Goal: Task Accomplishment & Management: Use online tool/utility

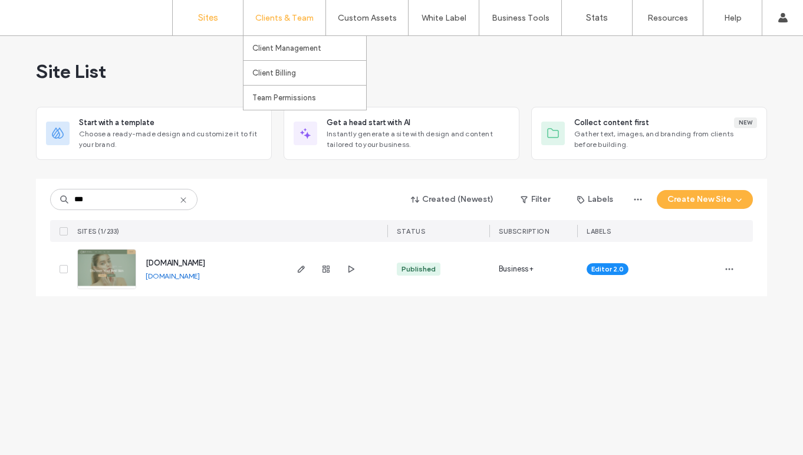
type input "***"
click at [318, 14] on div "Clients & Team" at bounding box center [284, 17] width 82 height 35
click at [292, 57] on link "Client Management" at bounding box center [309, 48] width 114 height 24
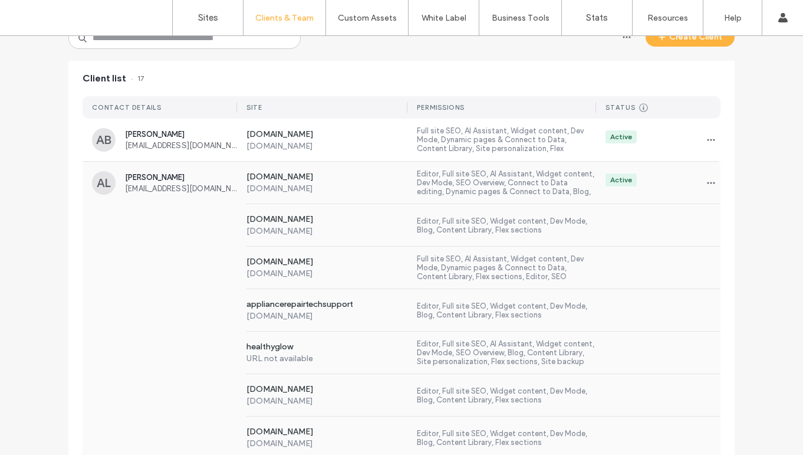
scroll to position [116, 0]
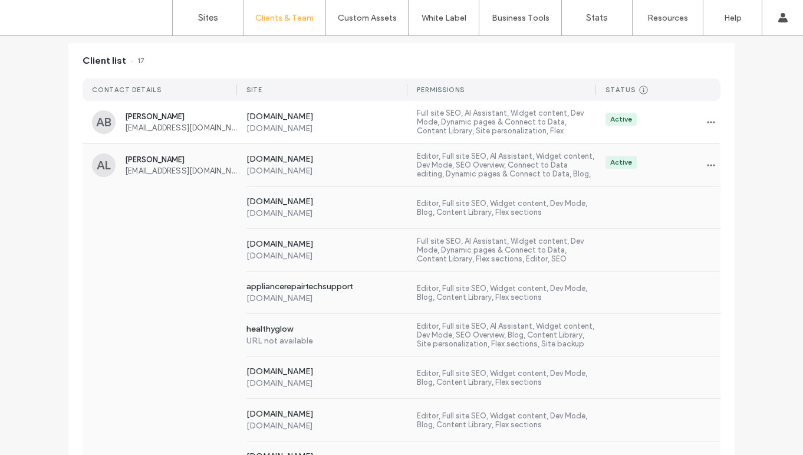
click at [162, 255] on div "www.houseofoliver.com www.houseofoliver.com Full site SEO, AI Assistant, Widget…" at bounding box center [402, 250] width 638 height 42
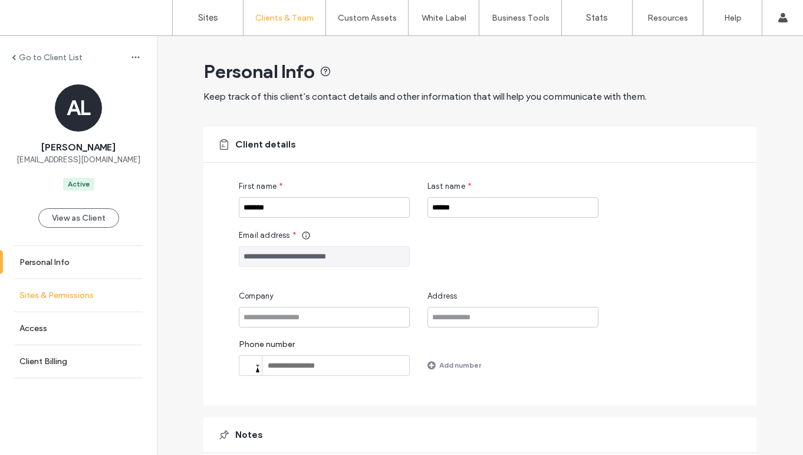
click at [76, 293] on label "Sites & Permissions" at bounding box center [56, 295] width 74 height 10
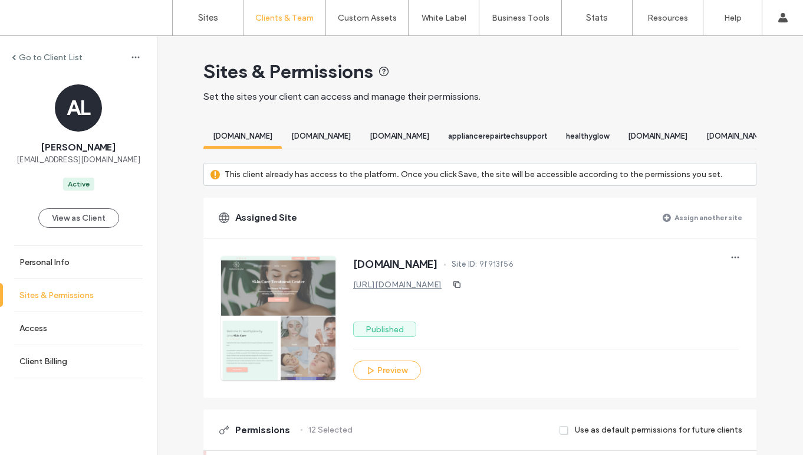
click at [76, 294] on label "Sites & Permissions" at bounding box center [56, 295] width 74 height 10
click at [65, 295] on label "Sites & Permissions" at bounding box center [56, 295] width 74 height 10
click at [691, 228] on label "Assign another site" at bounding box center [708, 217] width 68 height 21
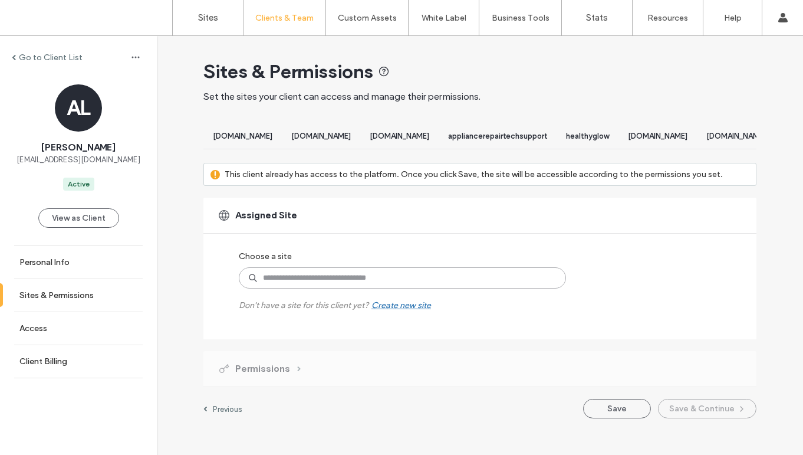
click at [353, 288] on input at bounding box center [402, 277] width 327 height 21
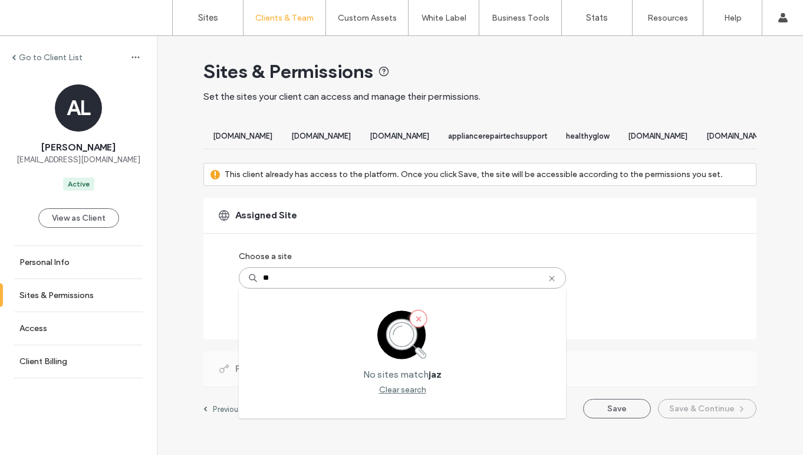
type input "***"
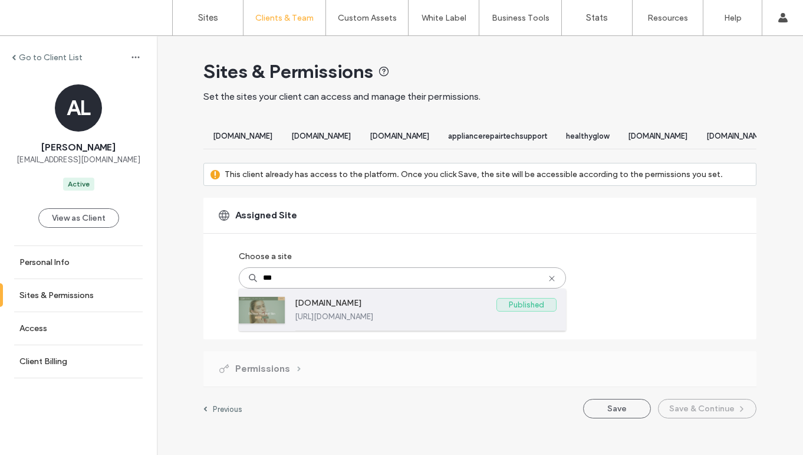
click at [342, 312] on label "[DOMAIN_NAME]" at bounding box center [396, 305] width 202 height 14
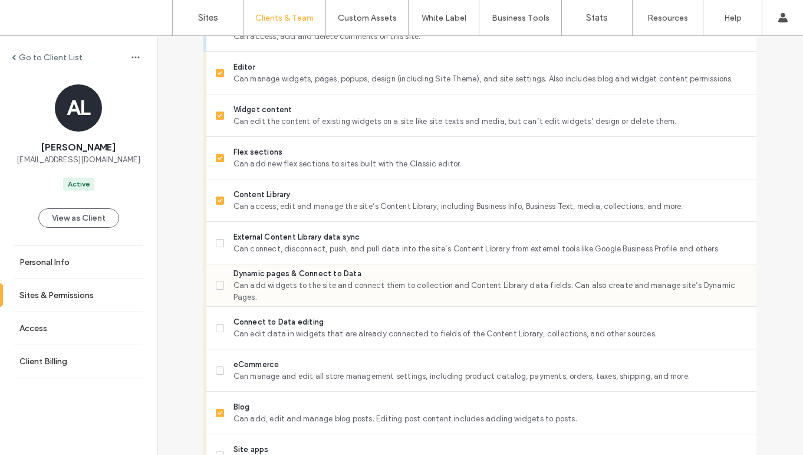
scroll to position [615, 0]
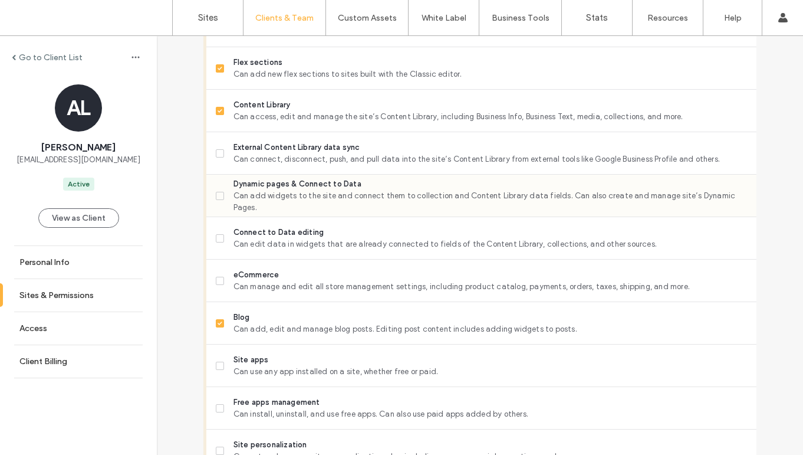
click at [271, 207] on span "Can add widgets to the site and connect them to collection and Content Library …" at bounding box center [490, 202] width 514 height 24
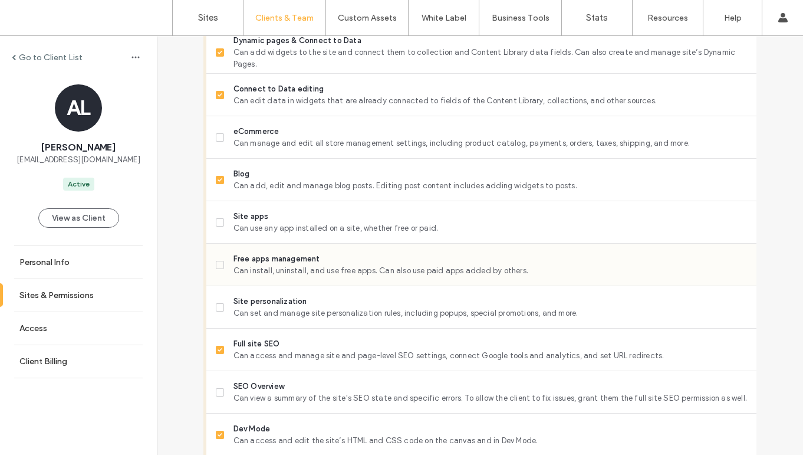
scroll to position [774, 0]
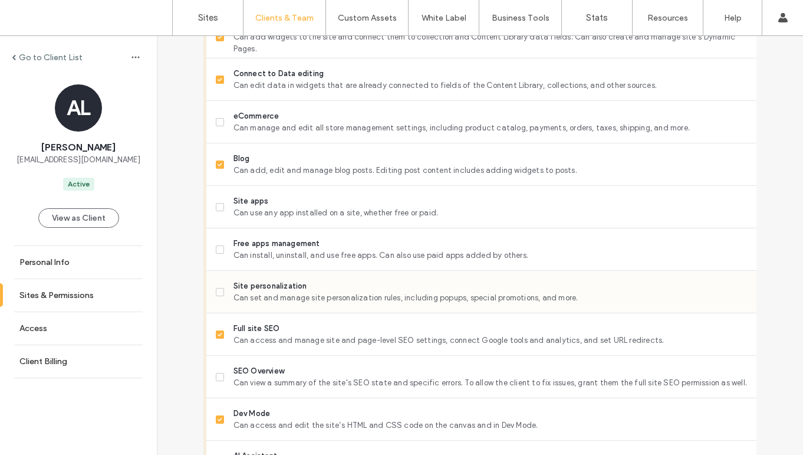
click at [269, 292] on span "Site personalization" at bounding box center [490, 286] width 514 height 12
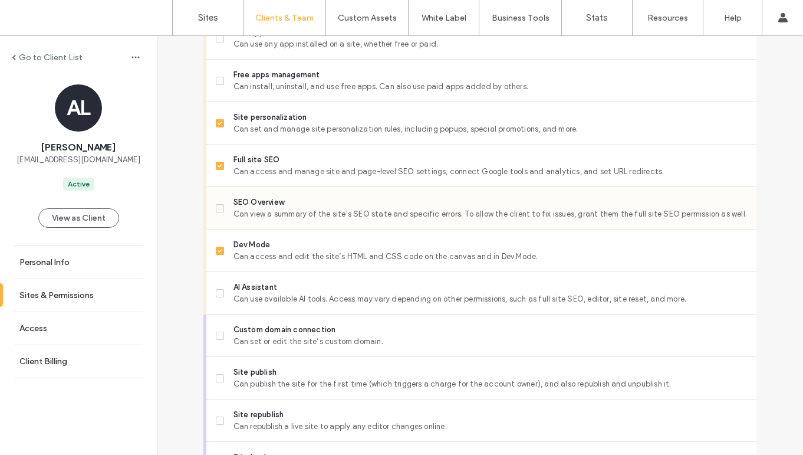
click at [267, 208] on span "SEO Overview" at bounding box center [490, 202] width 514 height 12
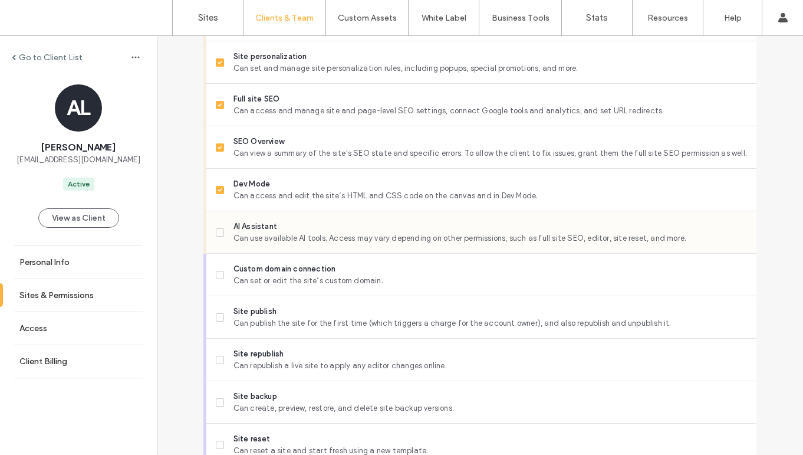
click at [268, 232] on span "AI Assistant" at bounding box center [490, 226] width 514 height 12
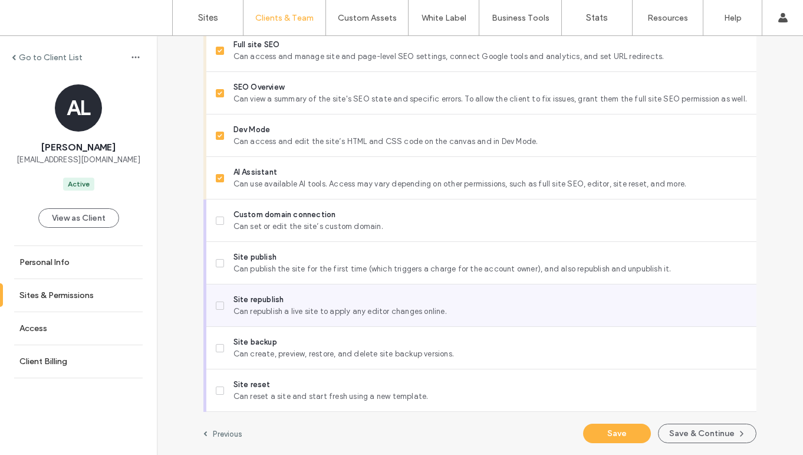
scroll to position [1068, 0]
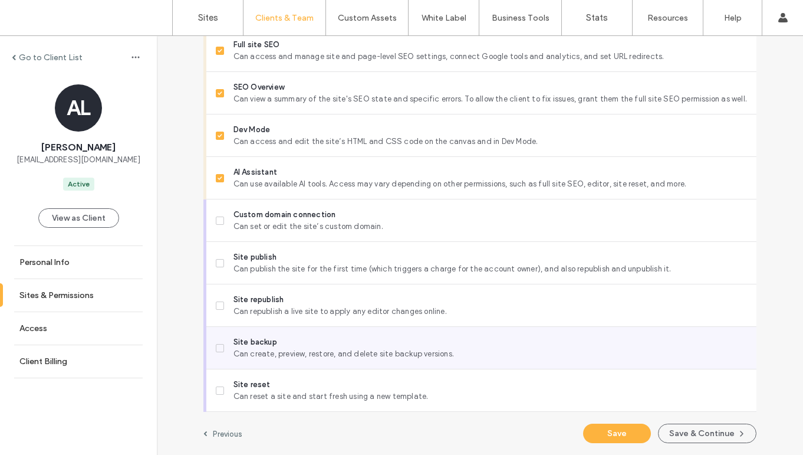
click at [269, 348] on span "Can create, preview, restore, and delete site backup versions." at bounding box center [490, 354] width 514 height 12
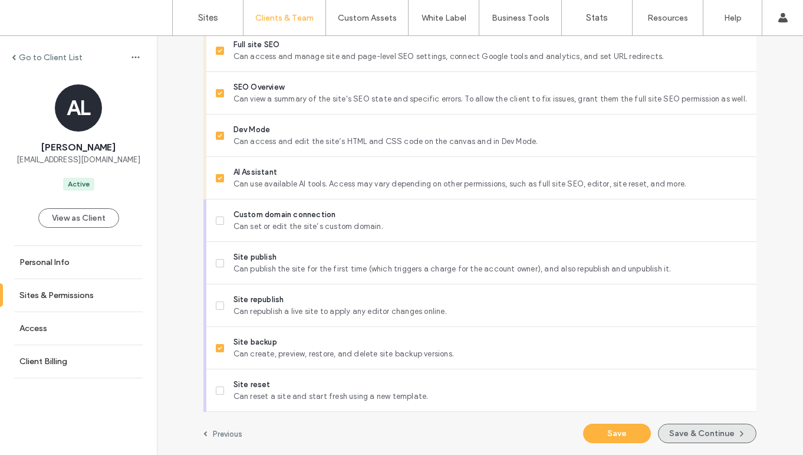
click at [710, 430] on button "Save & Continue" at bounding box center [707, 432] width 98 height 19
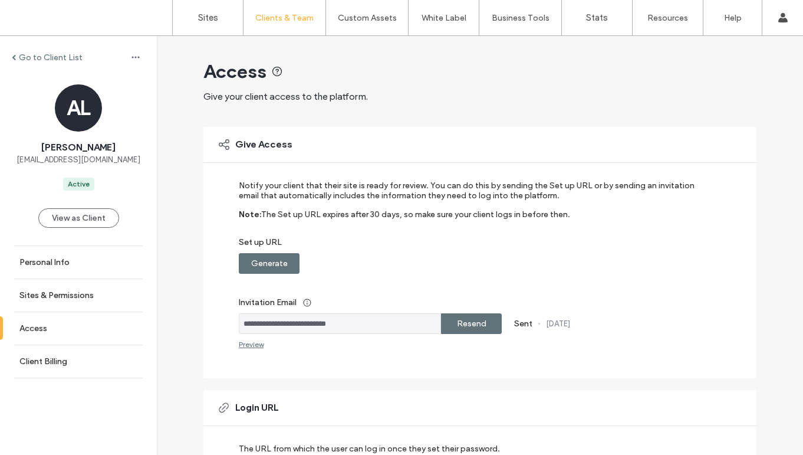
scroll to position [220, 0]
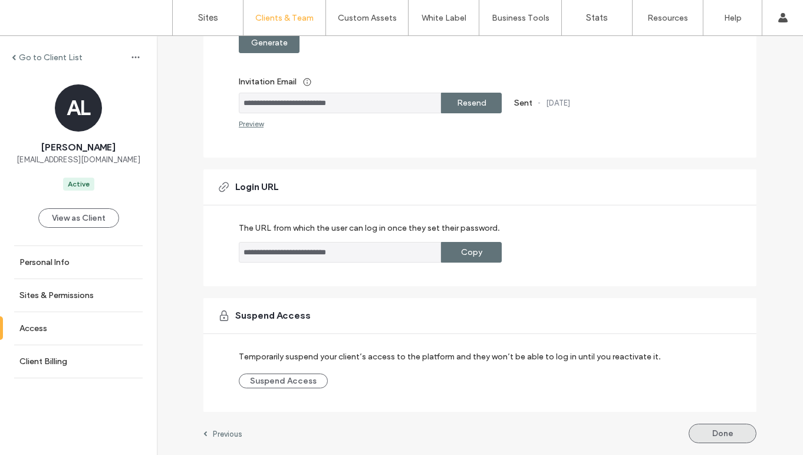
click at [722, 439] on button "Done" at bounding box center [723, 432] width 68 height 19
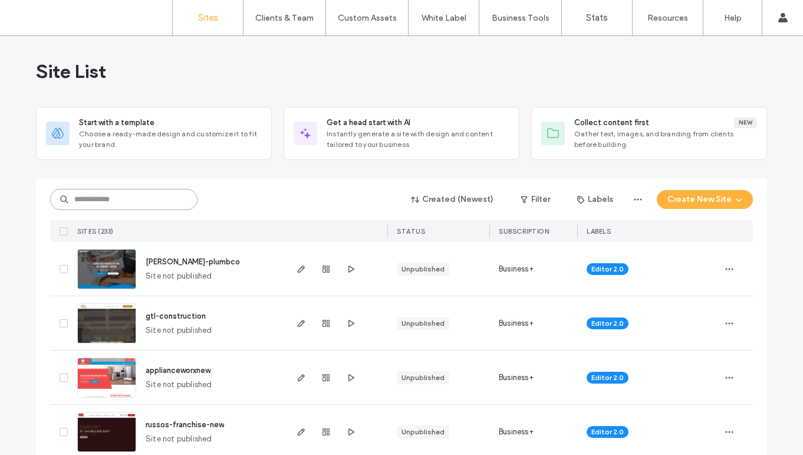
click at [110, 197] on input at bounding box center [123, 199] width 147 height 21
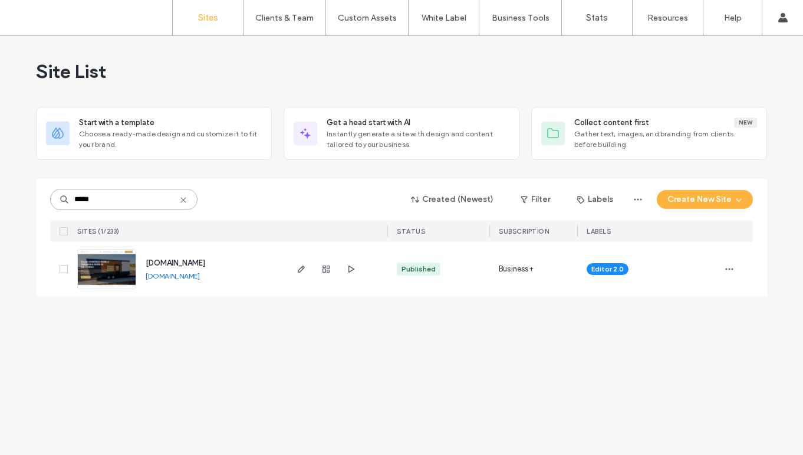
type input "*****"
click at [111, 279] on img at bounding box center [107, 289] width 58 height 80
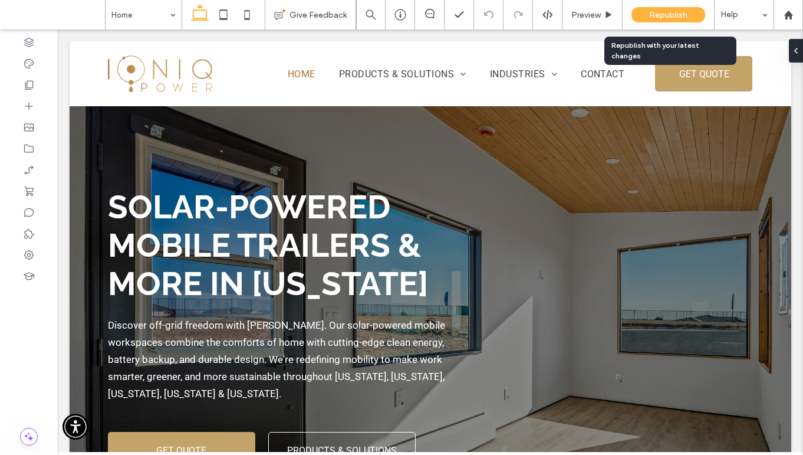
click at [680, 15] on span "Republish" at bounding box center [668, 15] width 38 height 10
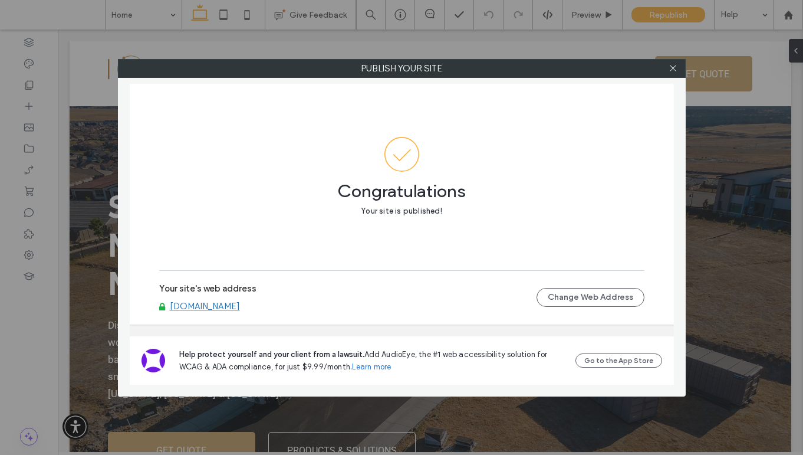
click at [210, 311] on link "[DOMAIN_NAME]" at bounding box center [205, 306] width 70 height 11
click at [667, 70] on div at bounding box center [673, 69] width 18 height 18
click at [669, 68] on icon at bounding box center [673, 68] width 9 height 9
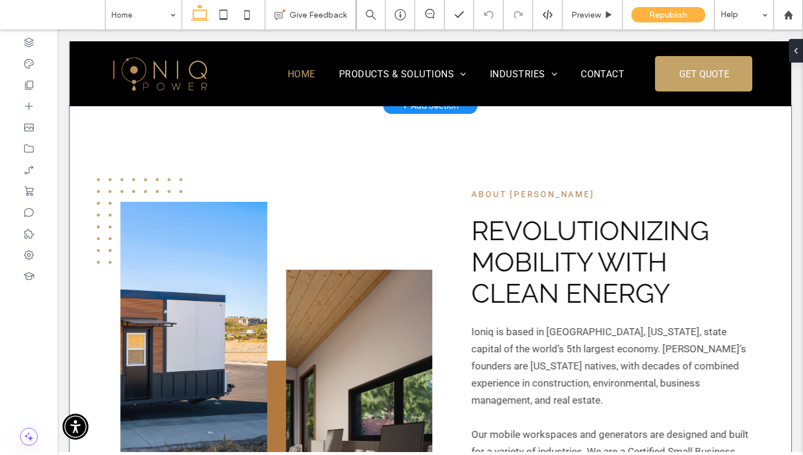
scroll to position [460, 0]
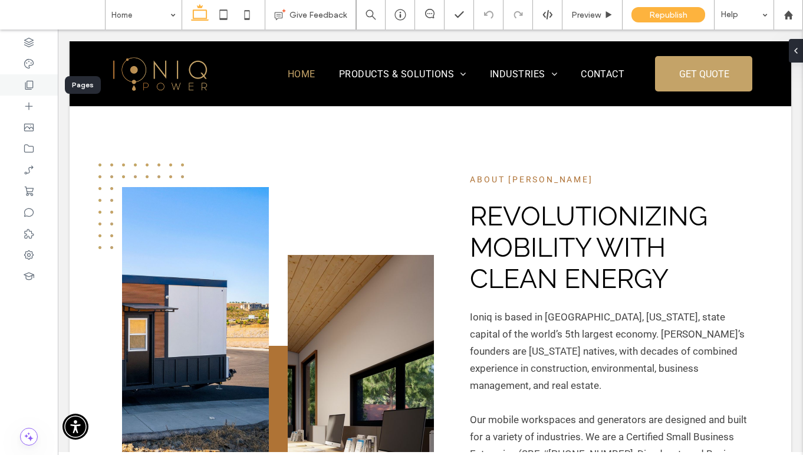
click at [26, 83] on icon at bounding box center [29, 85] width 12 height 12
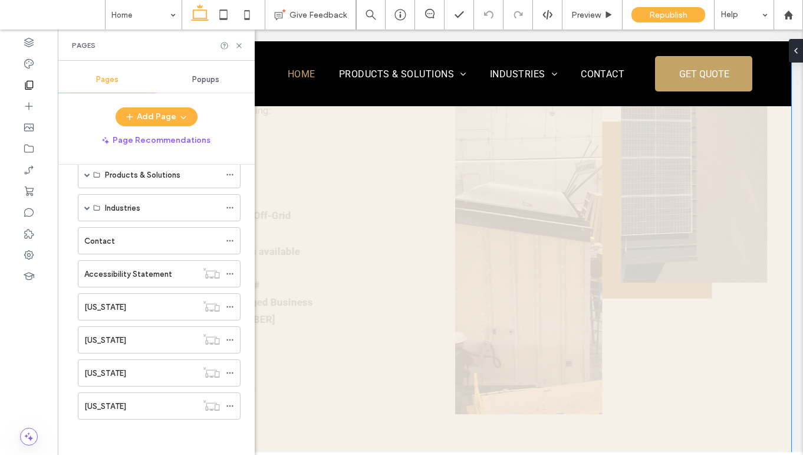
scroll to position [3213, 0]
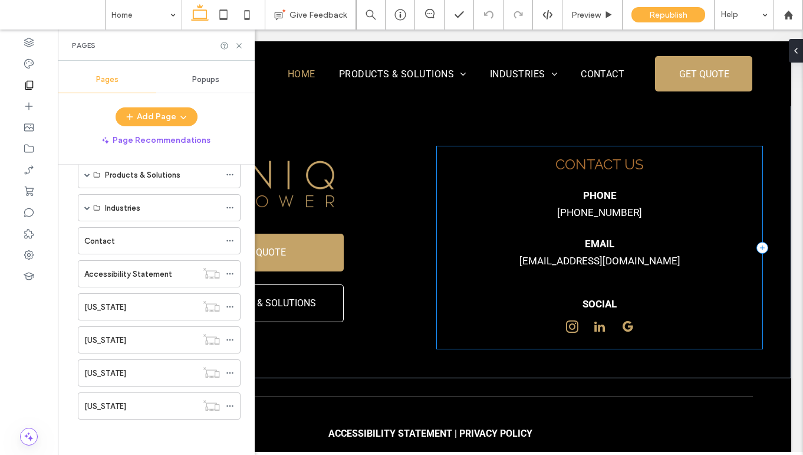
click at [496, 274] on div "Contact Us Phone 916-866-8861 Email Ioniqpower1@ioniqpower.com SOCIAL" at bounding box center [599, 247] width 325 height 202
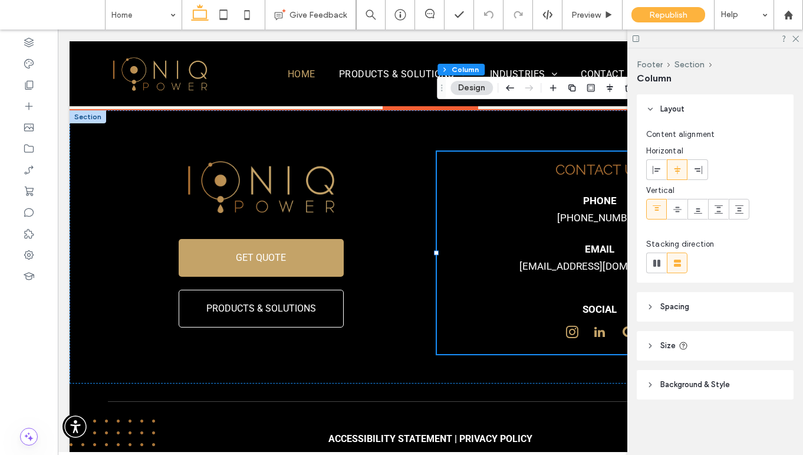
scroll to position [3052, 0]
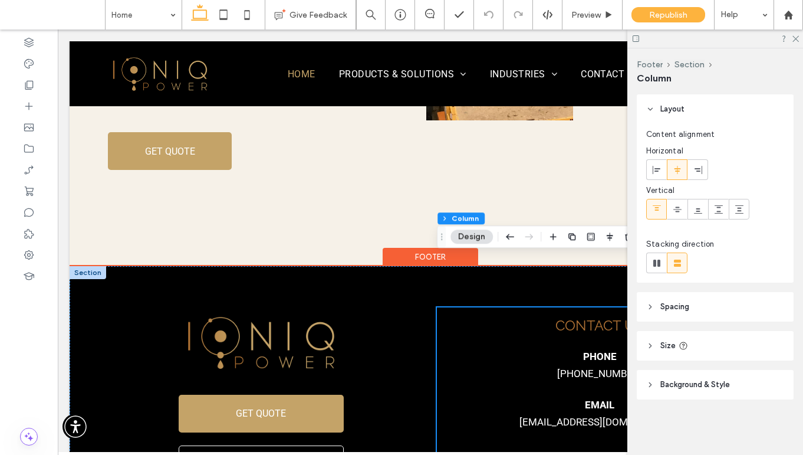
click at [512, 317] on h6 "Contact Us" at bounding box center [599, 325] width 307 height 17
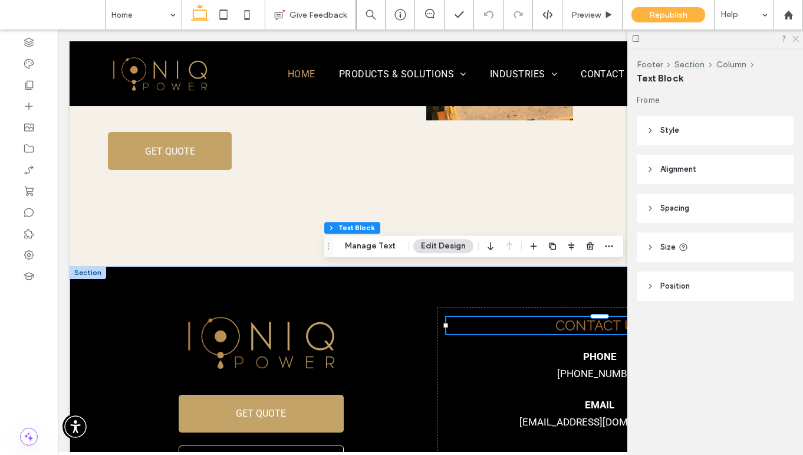
click at [795, 37] on icon at bounding box center [795, 38] width 8 height 8
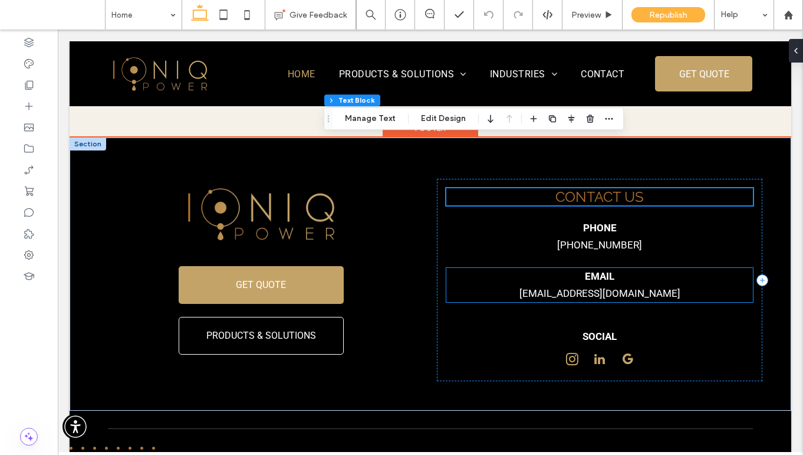
scroll to position [3179, 0]
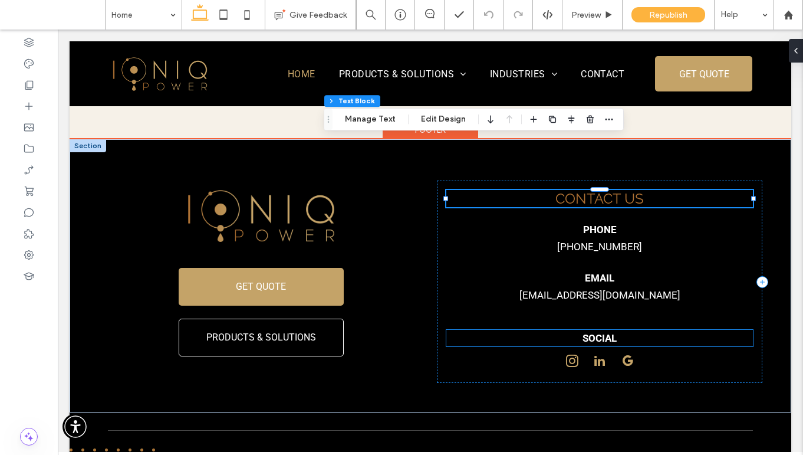
click at [597, 330] on p "SOCIAL" at bounding box center [599, 338] width 307 height 17
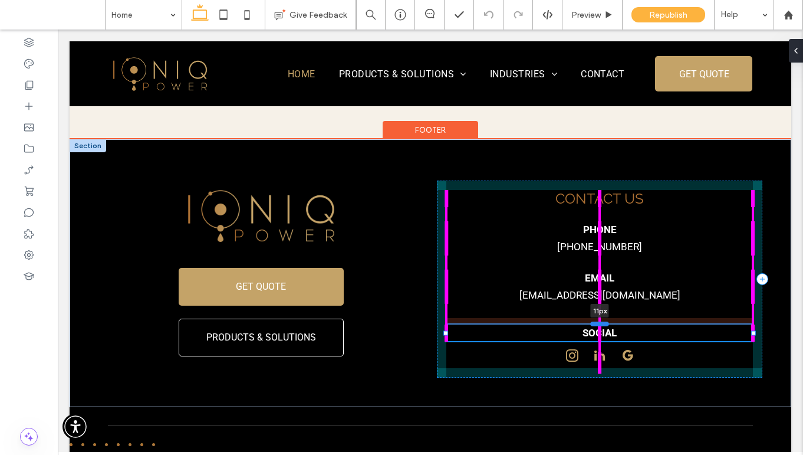
click at [597, 321] on div at bounding box center [599, 323] width 19 height 5
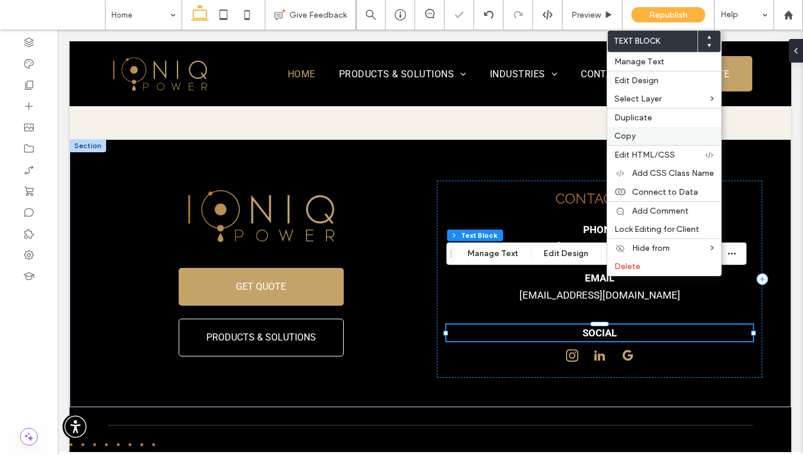
click at [630, 130] on div "Copy" at bounding box center [664, 136] width 114 height 18
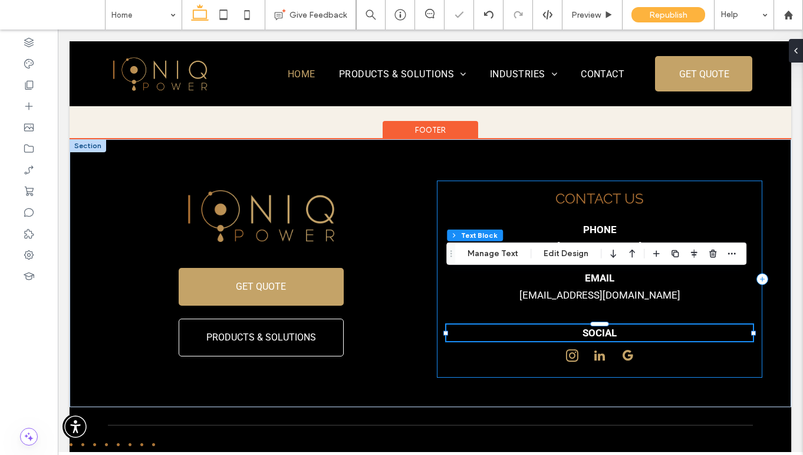
click at [620, 267] on div "Contact Us Phone 916-866-8861 Email Ioniqpower1@ioniqpower.com SOCIAL 11px" at bounding box center [599, 278] width 325 height 197
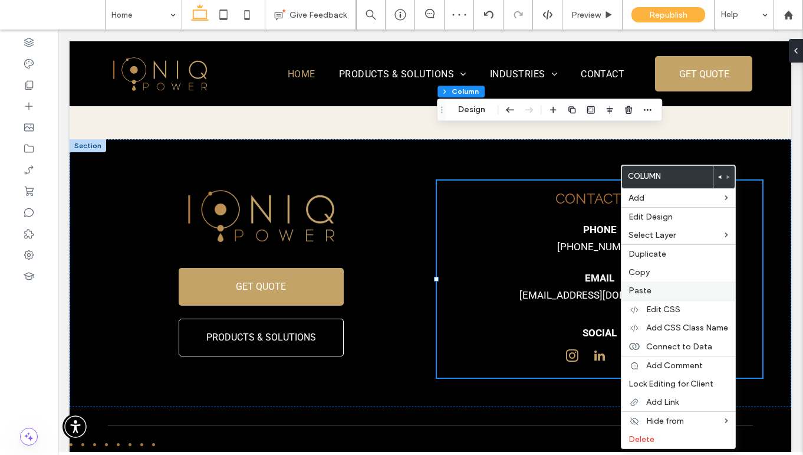
click at [644, 293] on span "Paste" at bounding box center [639, 290] width 23 height 10
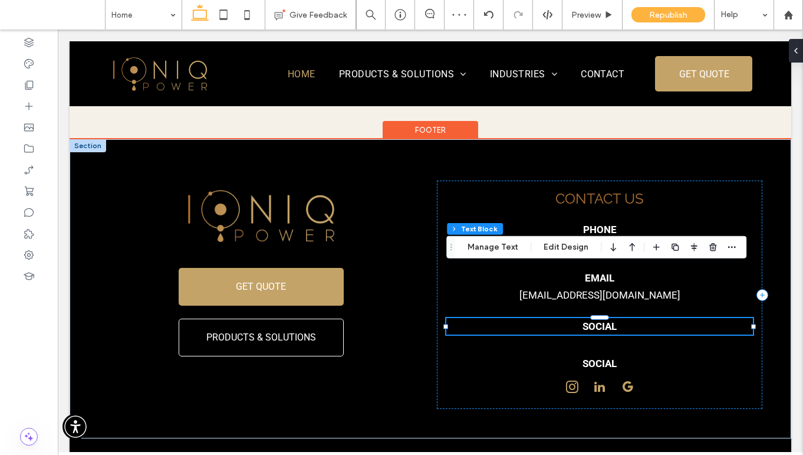
click at [597, 320] on strong "SOCIAL" at bounding box center [599, 326] width 34 height 12
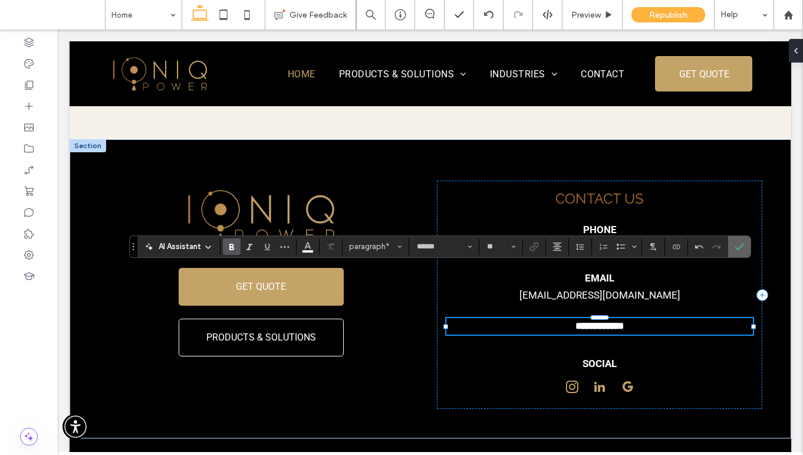
click at [738, 242] on icon "Confirm" at bounding box center [739, 246] width 9 height 9
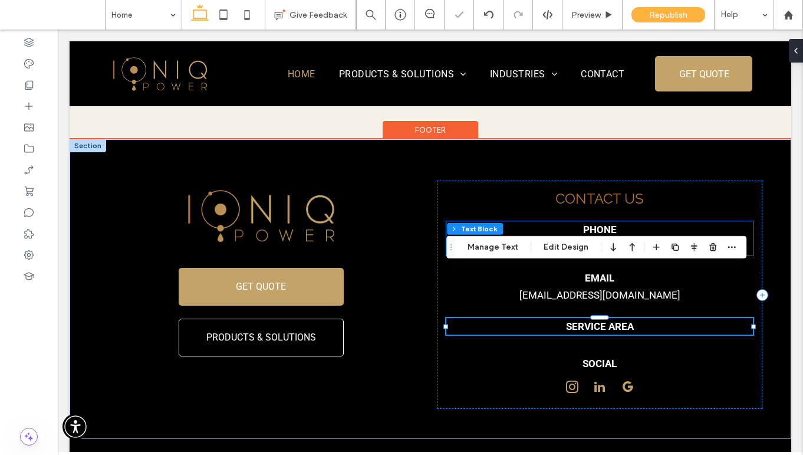
click at [645, 238] on p "916-866-8861" at bounding box center [599, 246] width 307 height 17
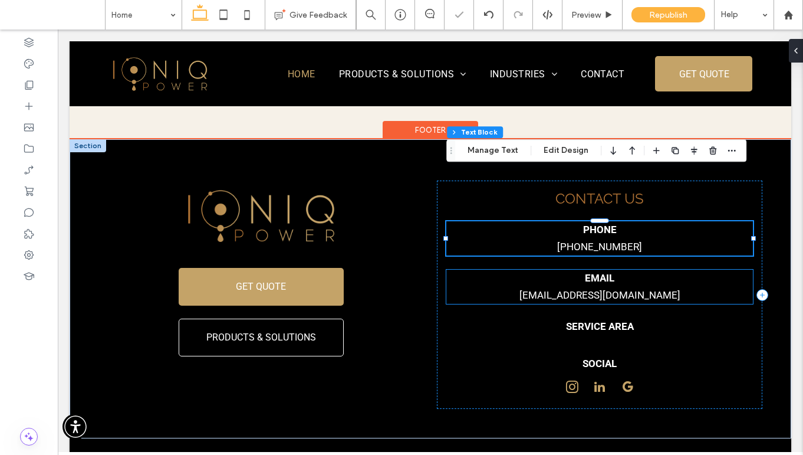
click at [629, 289] on link "Ioniqpower1@ioniqpower.com" at bounding box center [599, 295] width 161 height 12
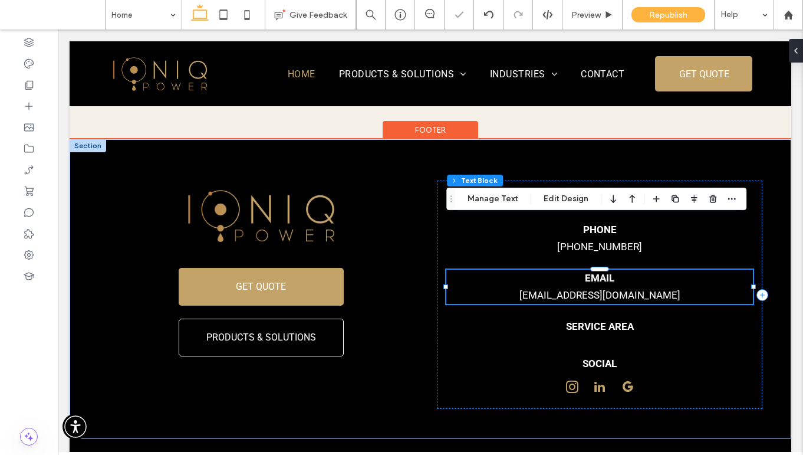
click at [629, 289] on link "Ioniqpower1@ioniqpower.com" at bounding box center [599, 295] width 161 height 12
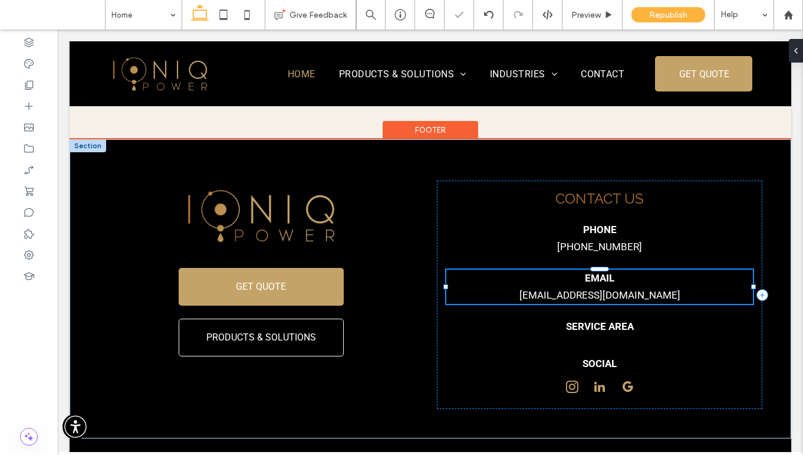
type input "******"
type input "**"
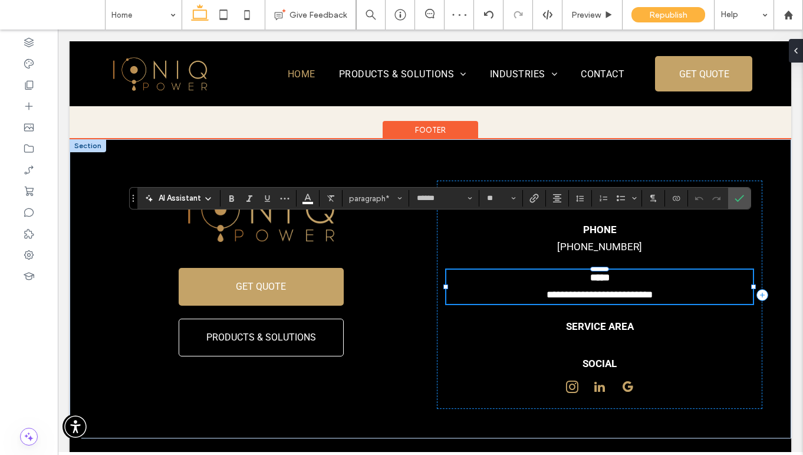
click at [696, 269] on p "*****" at bounding box center [599, 277] width 307 height 17
click at [664, 318] on p "SERVICE AREA" at bounding box center [599, 326] width 307 height 17
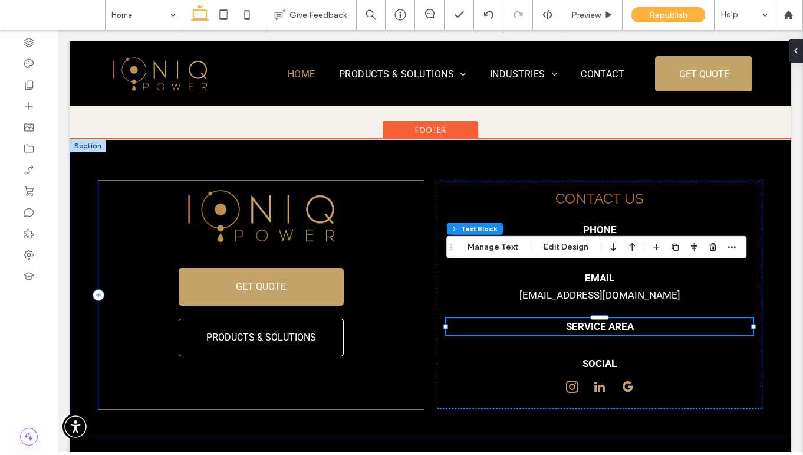
click at [335, 180] on div "GET QUOTE PRODUCTS & SOLUTIONS" at bounding box center [260, 294] width 325 height 228
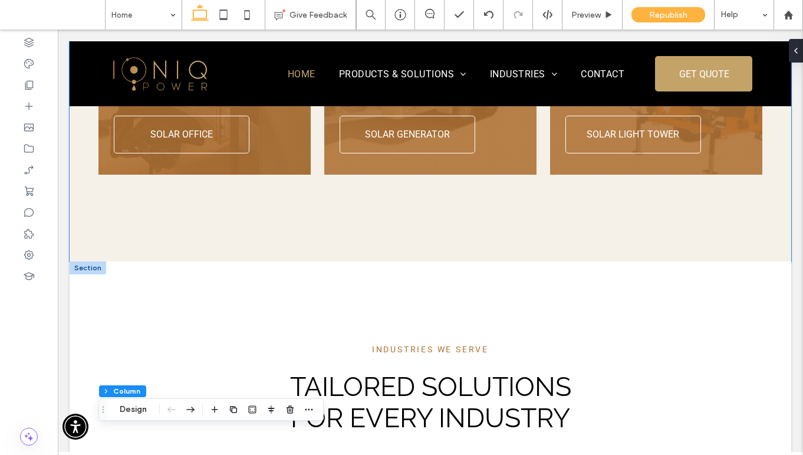
scroll to position [1845, 0]
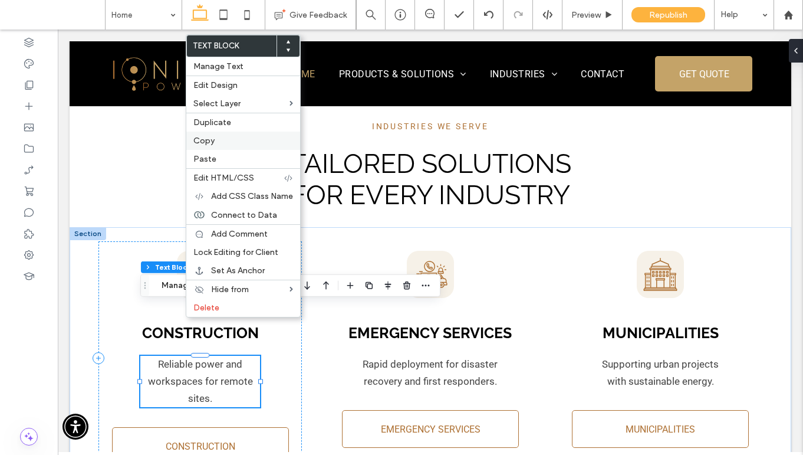
click at [215, 136] on label "Copy" at bounding box center [243, 141] width 100 height 10
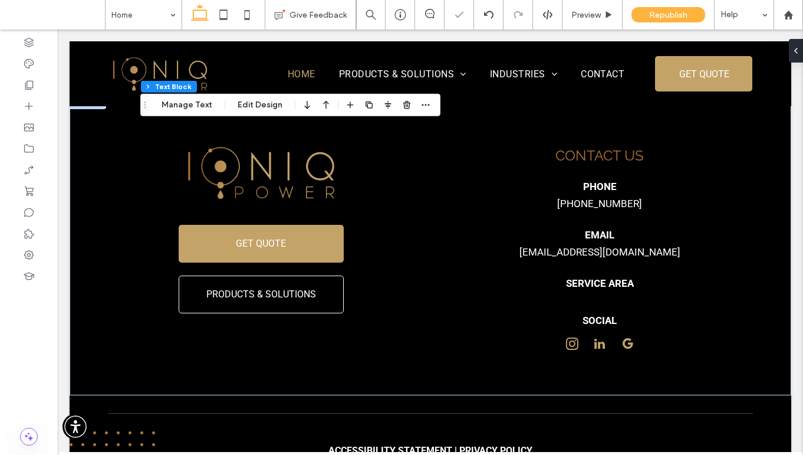
scroll to position [3237, 0]
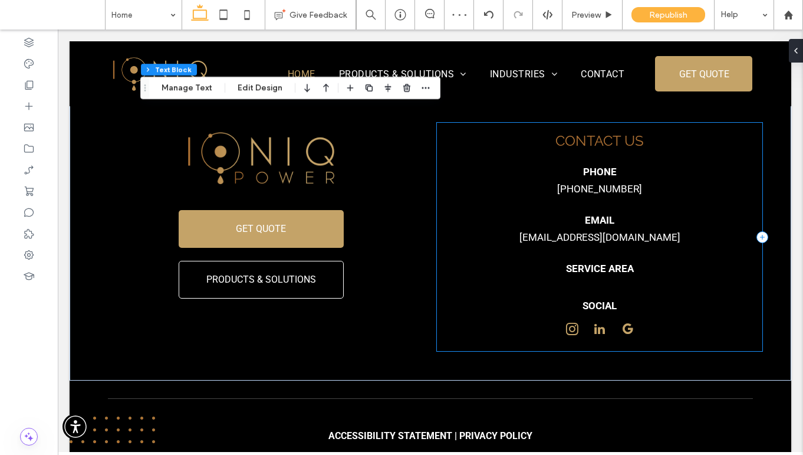
click at [590, 231] on div "Contact Us Phone 916-866-8861 Email Ioniqpower1@ioniqpower.com SERVICE AREA SOC…" at bounding box center [599, 237] width 325 height 228
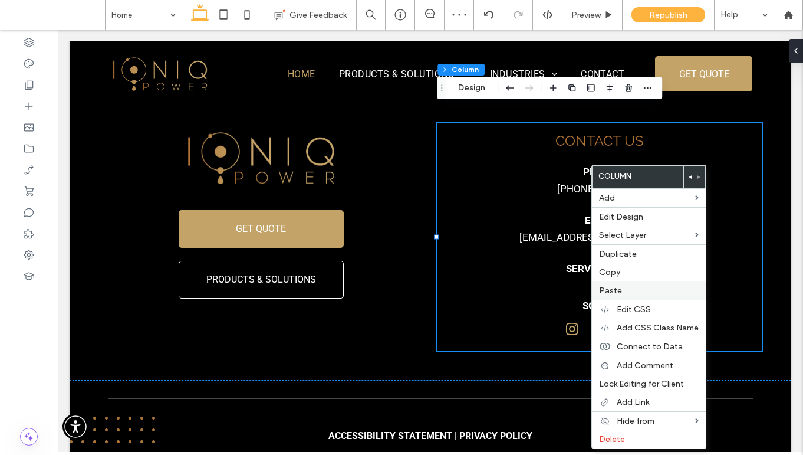
click at [618, 287] on span "Paste" at bounding box center [610, 290] width 23 height 10
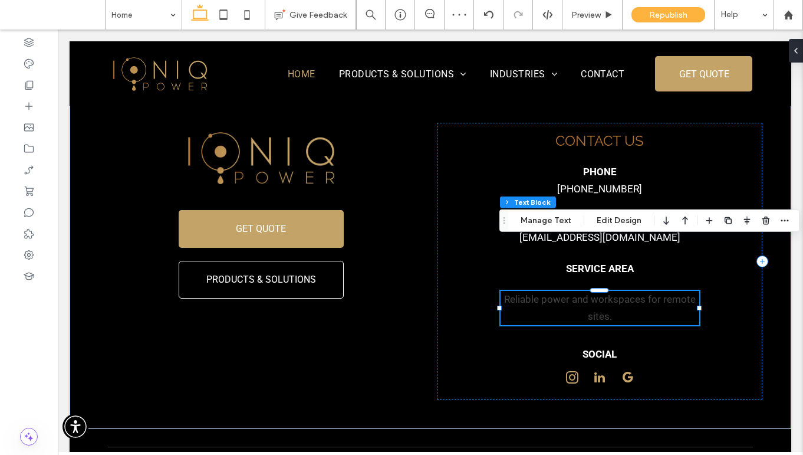
click at [603, 293] on span "Reliable power and workspaces for remote sites." at bounding box center [600, 307] width 192 height 29
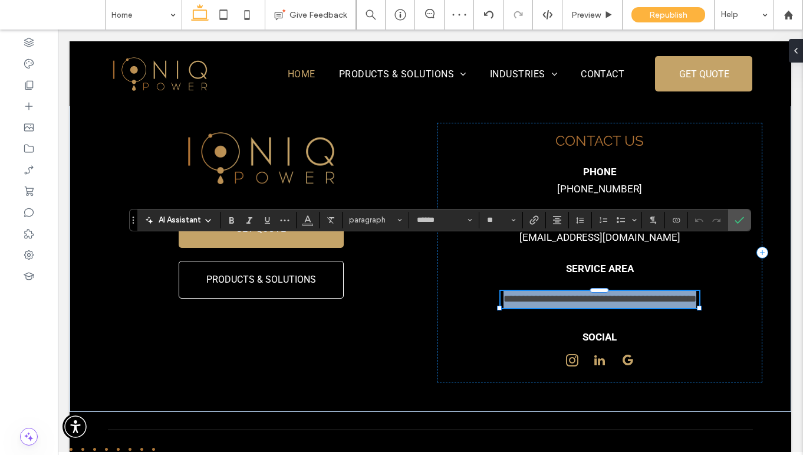
click at [603, 294] on span "**********" at bounding box center [599, 299] width 193 height 10
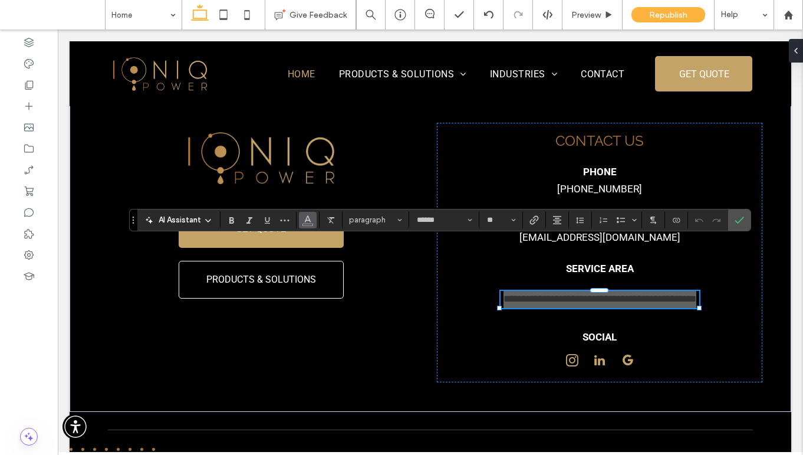
click at [303, 216] on icon "Color" at bounding box center [307, 218] width 9 height 9
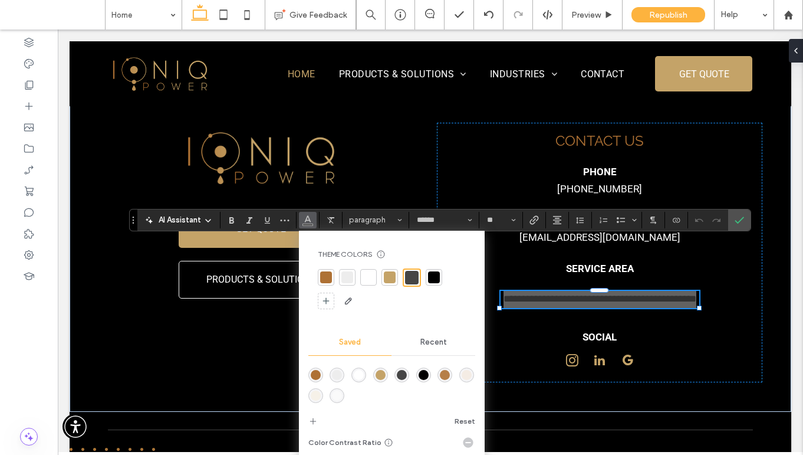
click at [357, 374] on div "rgba(255,255,255,1)" at bounding box center [359, 375] width 10 height 10
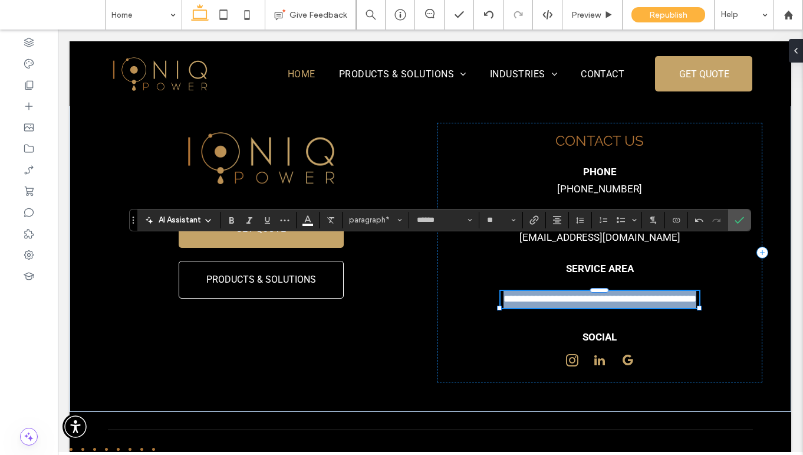
click at [575, 294] on span "**********" at bounding box center [599, 299] width 193 height 10
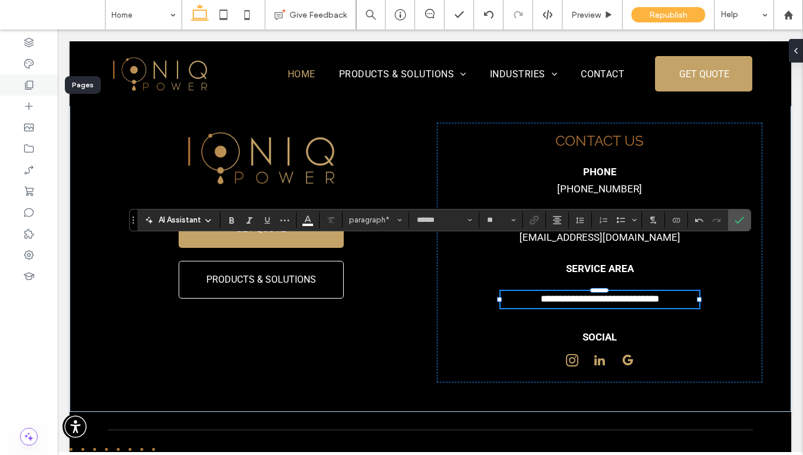
click at [29, 84] on icon at bounding box center [29, 85] width 12 height 12
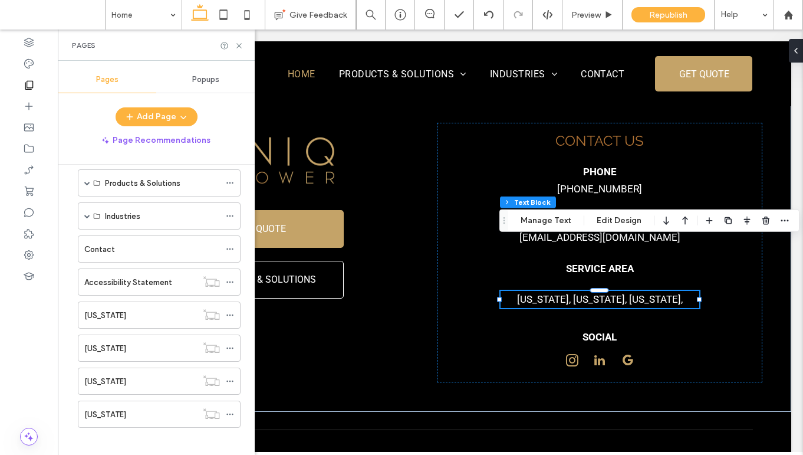
scroll to position [57, 0]
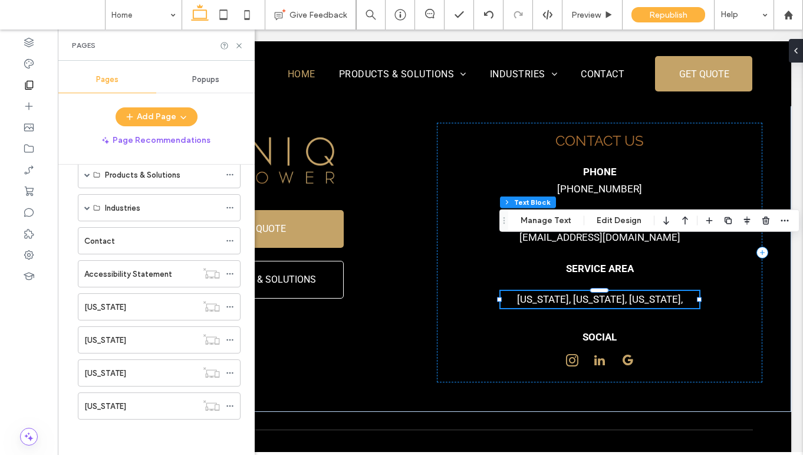
click at [674, 291] on p "California, Oregon, Arizona," at bounding box center [600, 299] width 199 height 17
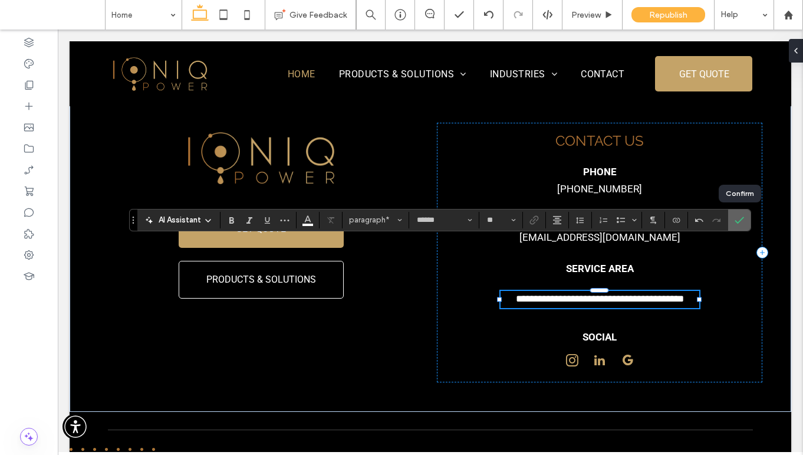
click at [739, 219] on icon "Confirm" at bounding box center [739, 219] width 9 height 9
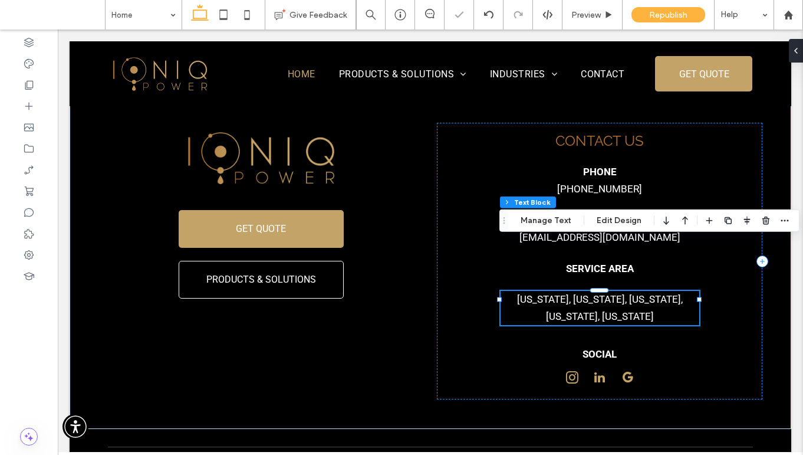
click at [546, 293] on span "California, Oregon, Arizona, Nevada, Utah" at bounding box center [600, 307] width 166 height 29
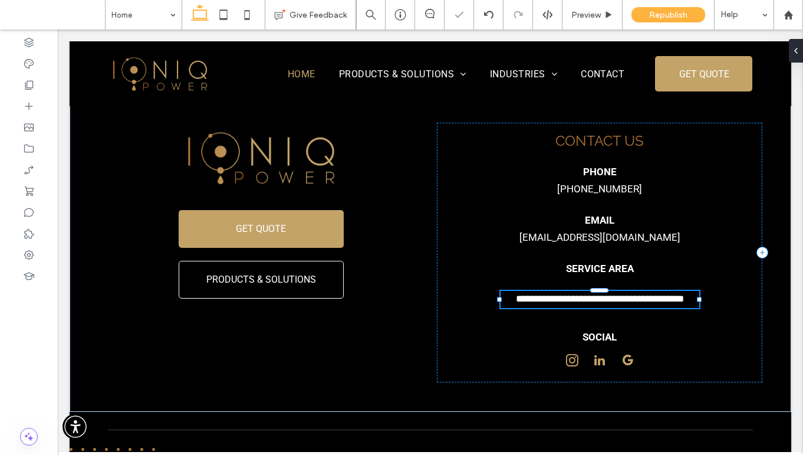
type input "******"
type input "**"
click at [546, 294] on span "**********" at bounding box center [600, 299] width 168 height 10
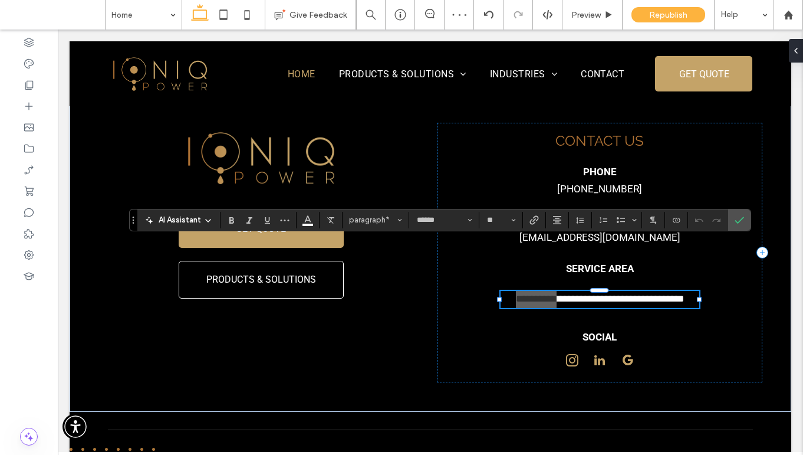
click at [542, 219] on section at bounding box center [534, 220] width 23 height 17
click at [536, 218] on icon "Link" at bounding box center [533, 219] width 9 height 9
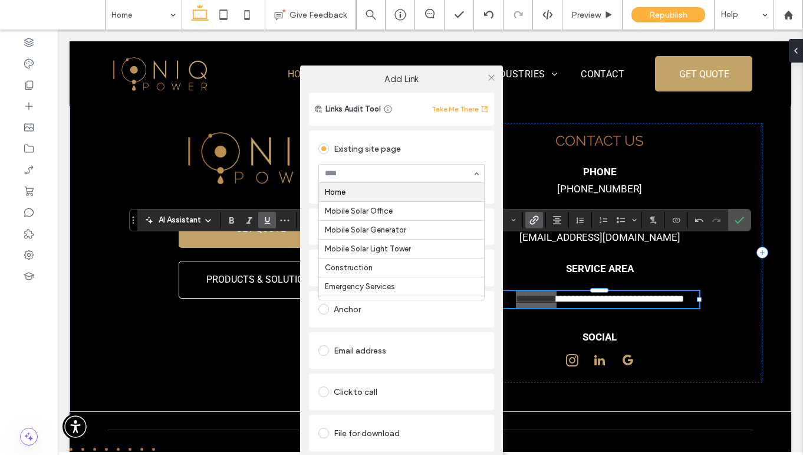
click at [370, 177] on input at bounding box center [398, 173] width 147 height 8
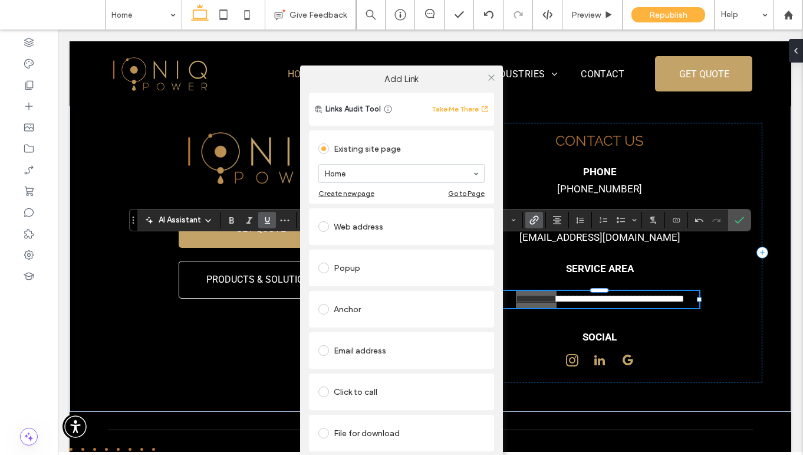
click at [574, 248] on div "Add Link Links Audit Tool Take Me There Existing site page Home Create new page…" at bounding box center [401, 275] width 803 height 455
click at [488, 75] on icon at bounding box center [491, 77] width 9 height 9
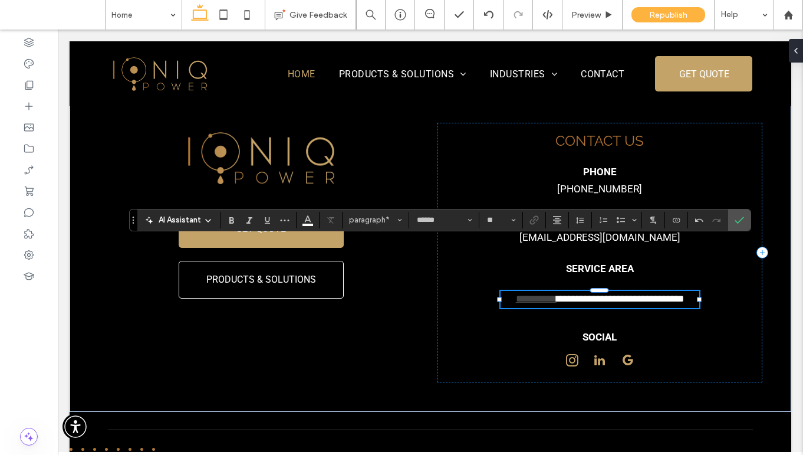
click at [577, 294] on span "**********" at bounding box center [620, 299] width 127 height 10
click at [536, 222] on icon "Link" at bounding box center [533, 219] width 9 height 9
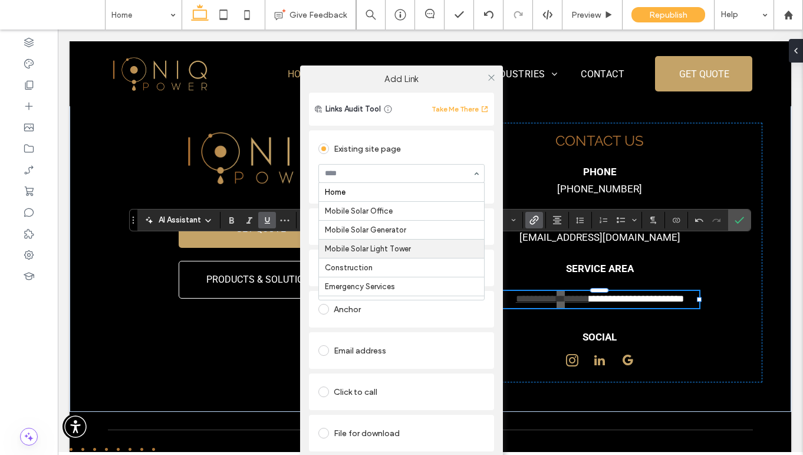
scroll to position [185, 0]
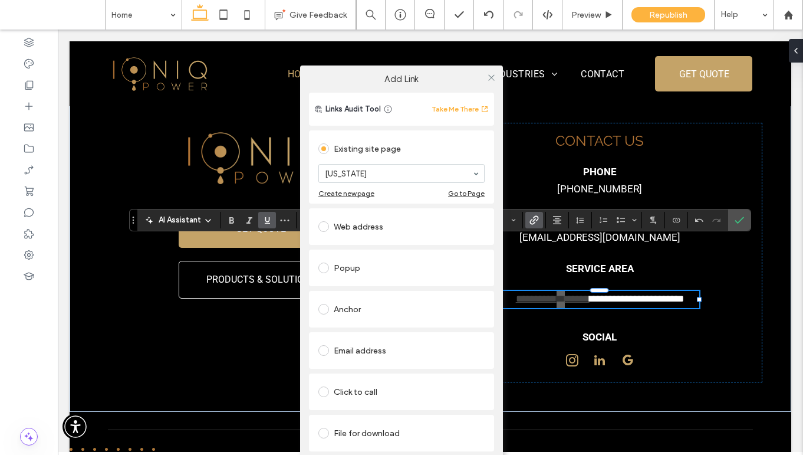
click at [624, 250] on div "Add Link Links Audit Tool Take Me There Existing site page Oregon Create new pa…" at bounding box center [401, 275] width 803 height 455
click at [611, 248] on div "Add Link Links Audit Tool Take Me There Existing site page Oregon Create new pa…" at bounding box center [401, 275] width 803 height 455
click at [491, 78] on icon at bounding box center [491, 77] width 9 height 9
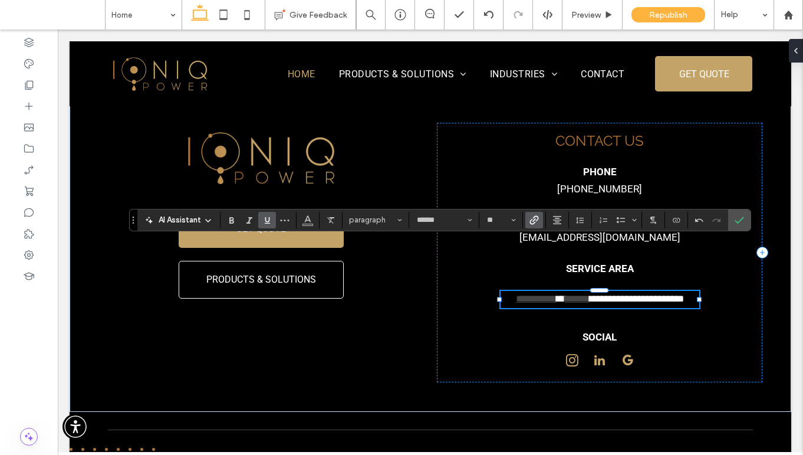
click at [614, 291] on p "**********" at bounding box center [600, 299] width 199 height 17
click at [613, 294] on span "**********" at bounding box center [637, 299] width 94 height 10
click at [531, 220] on use "Link" at bounding box center [533, 219] width 9 height 9
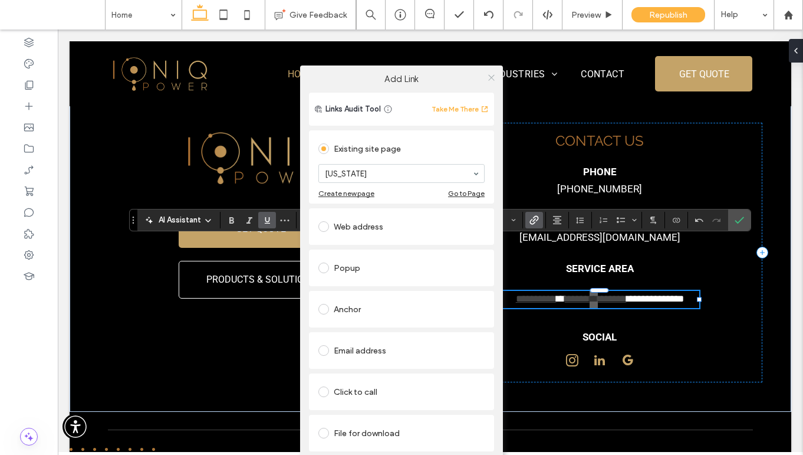
click at [488, 75] on icon at bounding box center [491, 77] width 9 height 9
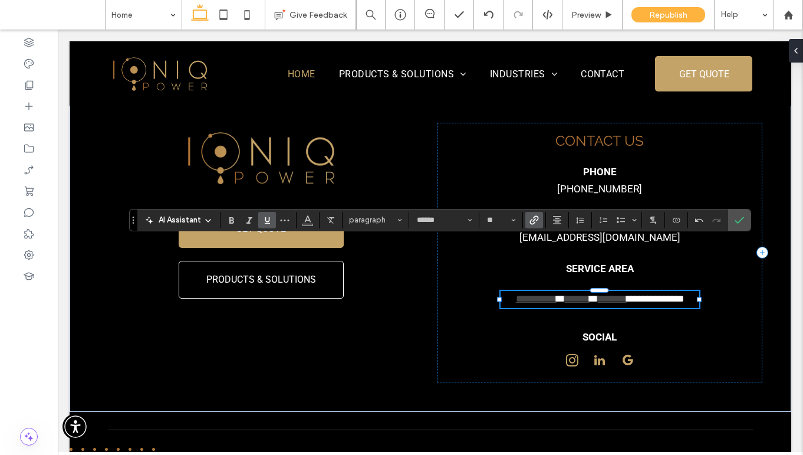
click at [647, 294] on span "**********" at bounding box center [655, 299] width 57 height 10
click at [534, 220] on use "Link" at bounding box center [533, 219] width 9 height 9
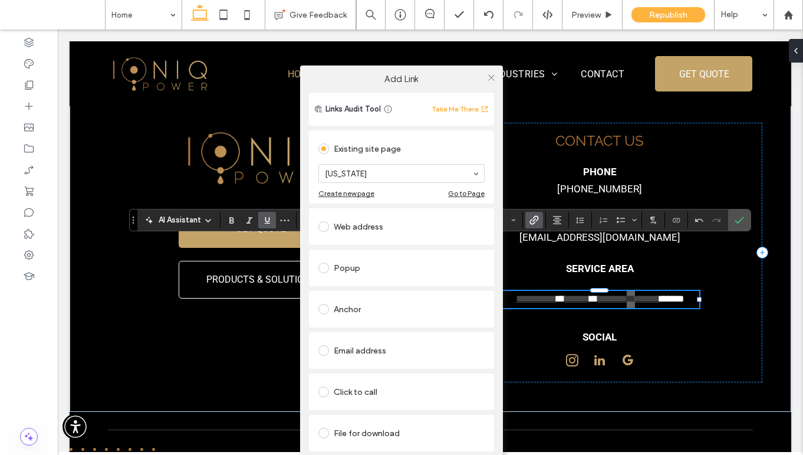
click at [683, 249] on div "Add Link Links Audit Tool Take Me There Existing site page Nevada Create new pa…" at bounding box center [401, 275] width 803 height 455
click at [682, 249] on div "Add Link Links Audit Tool Take Me There Existing site page Nevada Create new pa…" at bounding box center [401, 275] width 803 height 455
click at [492, 77] on icon at bounding box center [491, 77] width 9 height 9
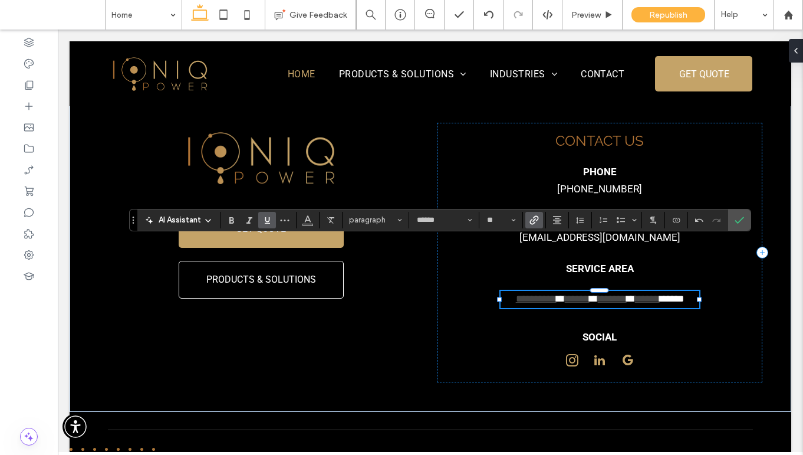
click at [682, 294] on span "******" at bounding box center [672, 299] width 24 height 10
click at [540, 220] on label "Link" at bounding box center [534, 220] width 18 height 17
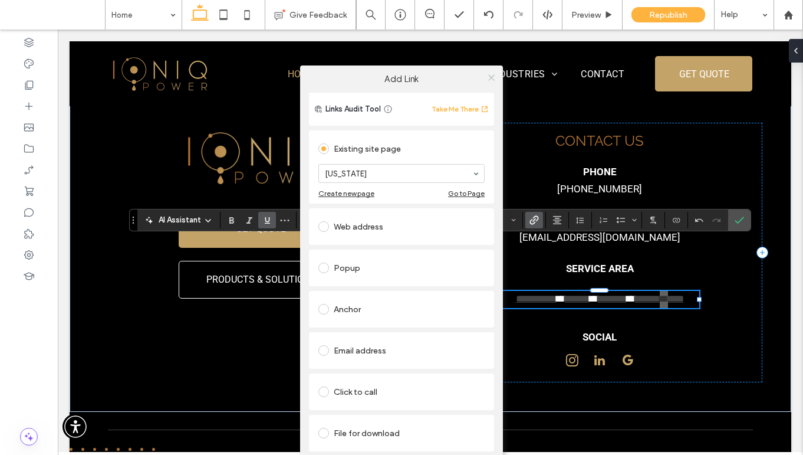
click at [488, 77] on icon at bounding box center [491, 77] width 9 height 9
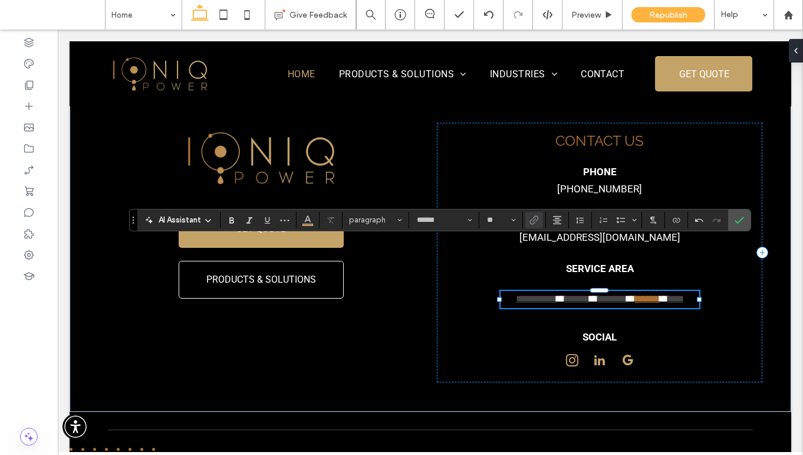
click at [641, 294] on link "******" at bounding box center [647, 299] width 25 height 10
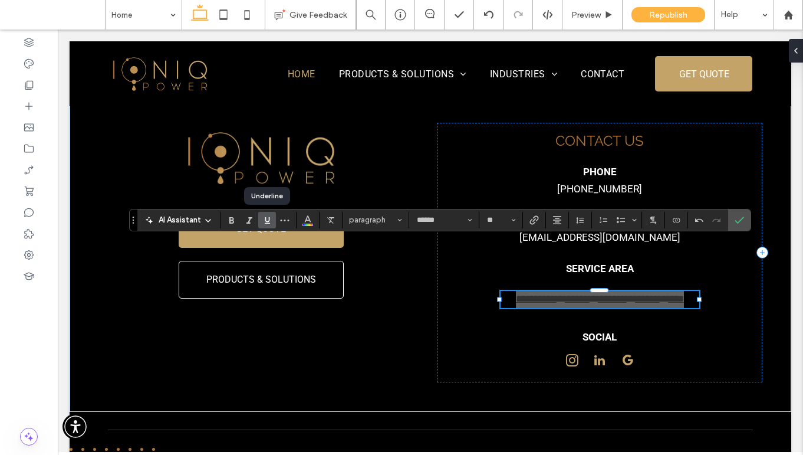
click at [264, 222] on icon "Underline" at bounding box center [266, 219] width 9 height 9
click at [304, 224] on span "Color" at bounding box center [307, 218] width 9 height 15
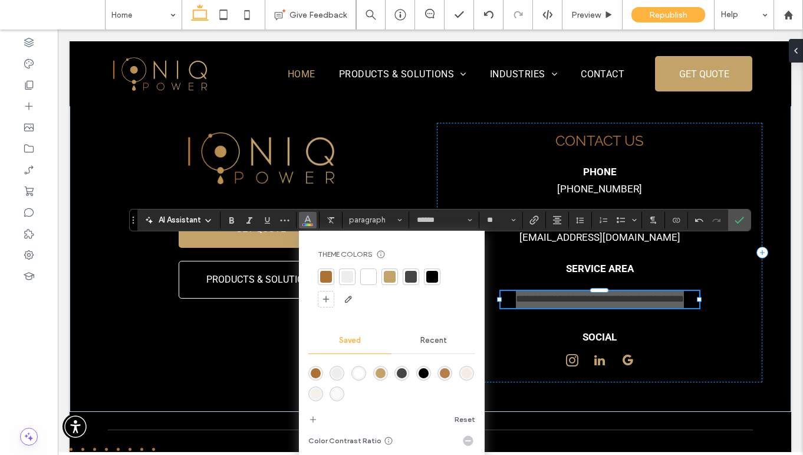
click at [354, 371] on div "rgba(255,255,255,1)" at bounding box center [359, 373] width 10 height 10
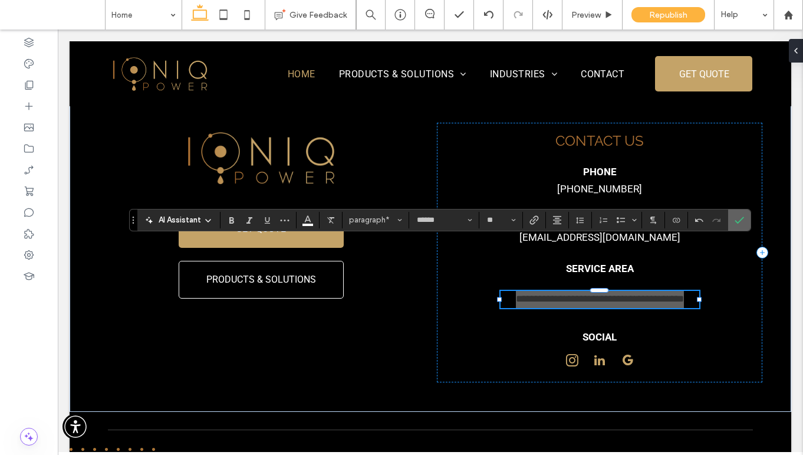
click at [738, 221] on icon "Confirm" at bounding box center [739, 219] width 9 height 9
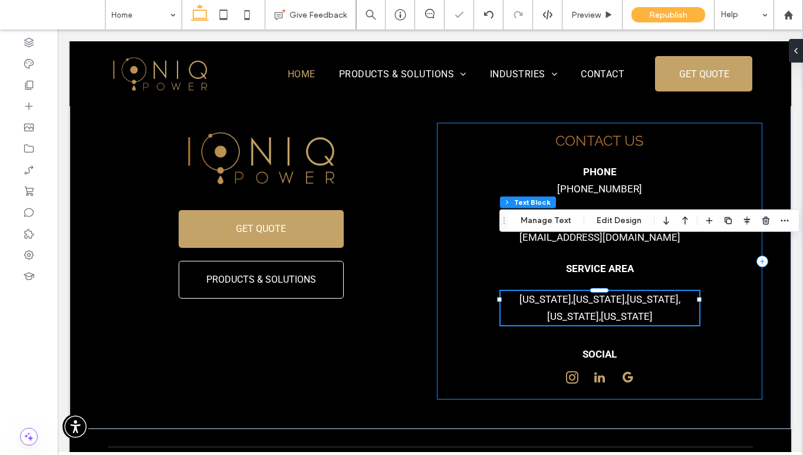
click at [730, 201] on div "Contact Us Phone 916-866-8861 Email Ioniqpower1@ioniqpower.com SERVICE AREA Cal…" at bounding box center [599, 261] width 325 height 277
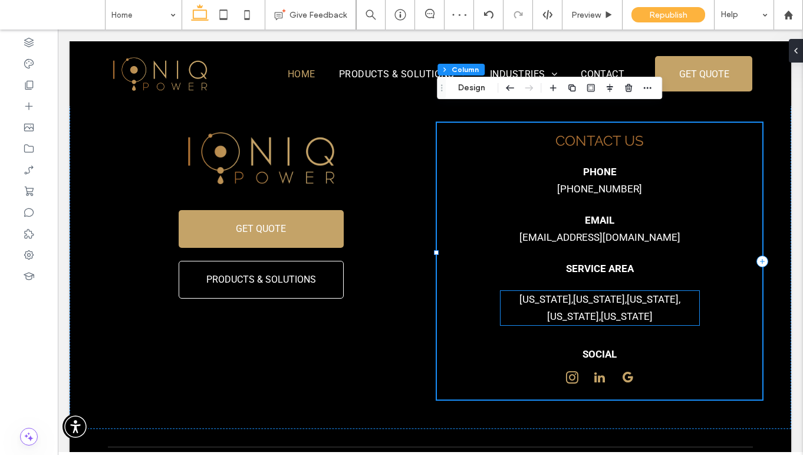
click at [627, 293] on link "Arizona" at bounding box center [653, 299] width 52 height 12
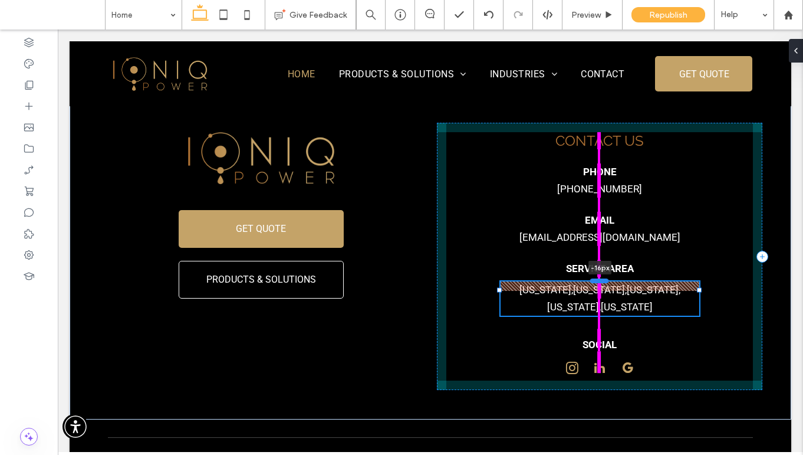
drag, startPoint x: 600, startPoint y: 239, endPoint x: 600, endPoint y: 230, distance: 8.9
click at [600, 278] on div at bounding box center [599, 280] width 19 height 5
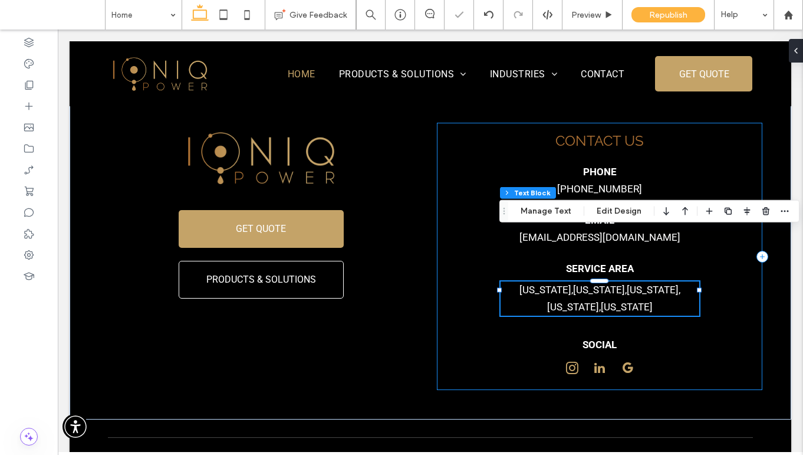
click at [729, 249] on div "Contact Us Phone 916-866-8861 Email Ioniqpower1@ioniqpower.com SERVICE AREA Cal…" at bounding box center [599, 256] width 325 height 267
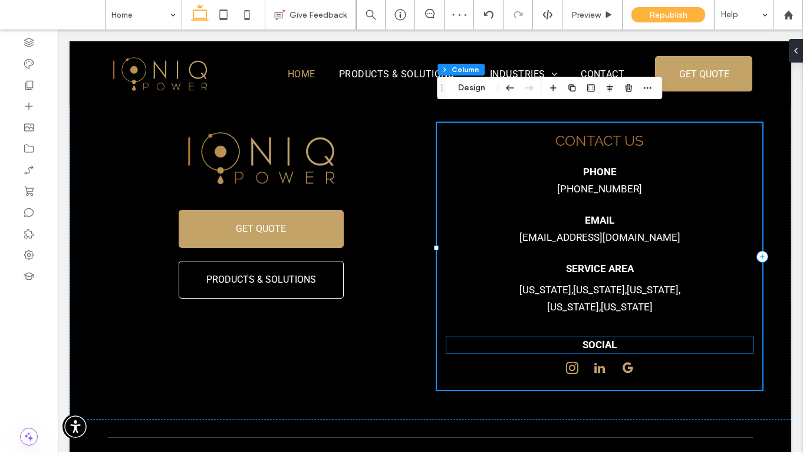
click at [604, 338] on strong "SOCIAL" at bounding box center [599, 344] width 34 height 12
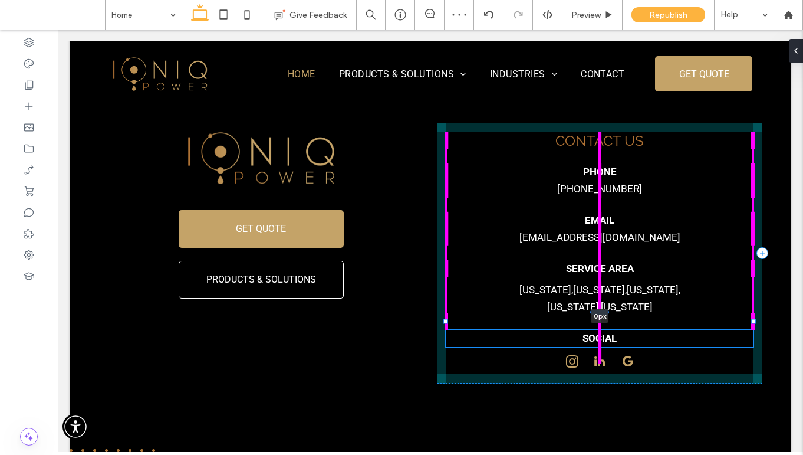
click at [600, 309] on div at bounding box center [599, 311] width 19 height 5
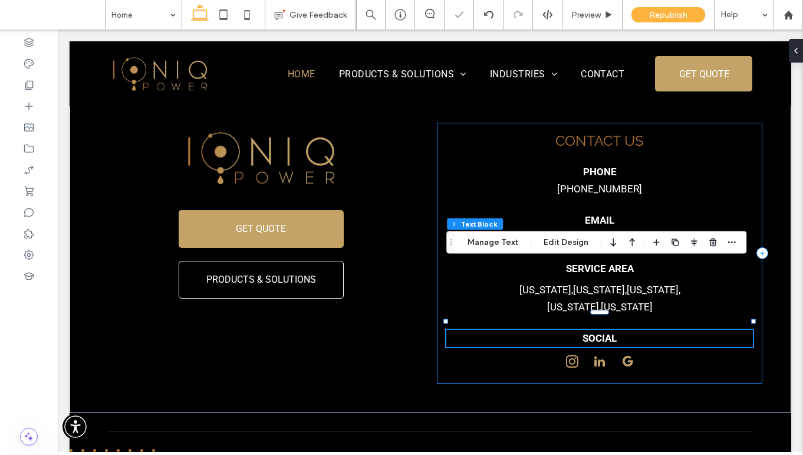
click at [719, 206] on div "Contact Us Phone 916-866-8861 Email Ioniqpower1@ioniqpower.com SERVICE AREA Cal…" at bounding box center [599, 253] width 325 height 261
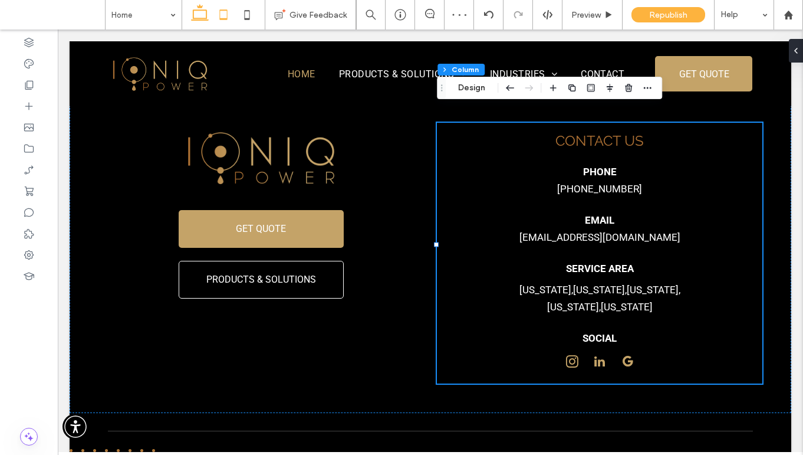
click at [233, 14] on icon at bounding box center [224, 15] width 24 height 24
type input "**"
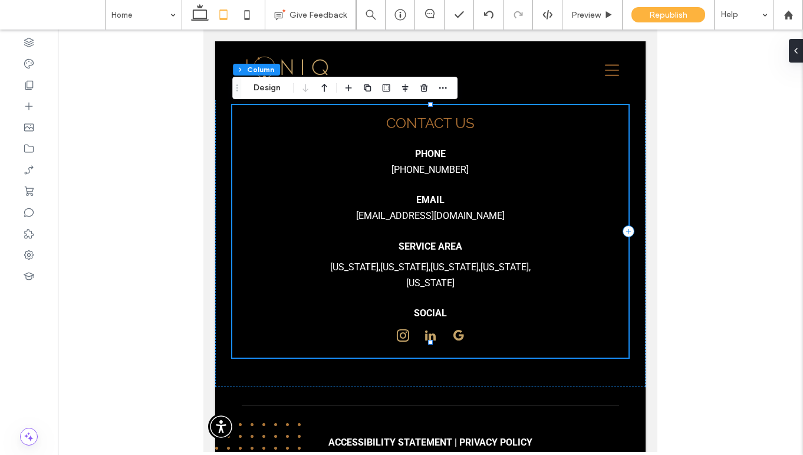
scroll to position [4339, 0]
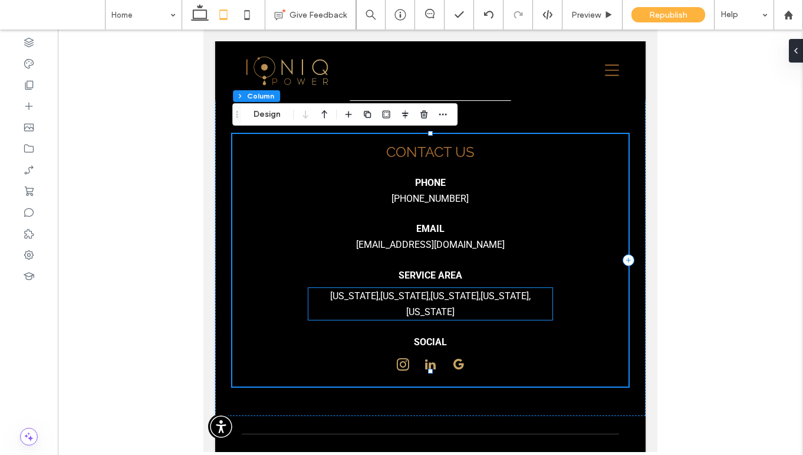
click at [435, 293] on link "Arizona" at bounding box center [454, 295] width 48 height 11
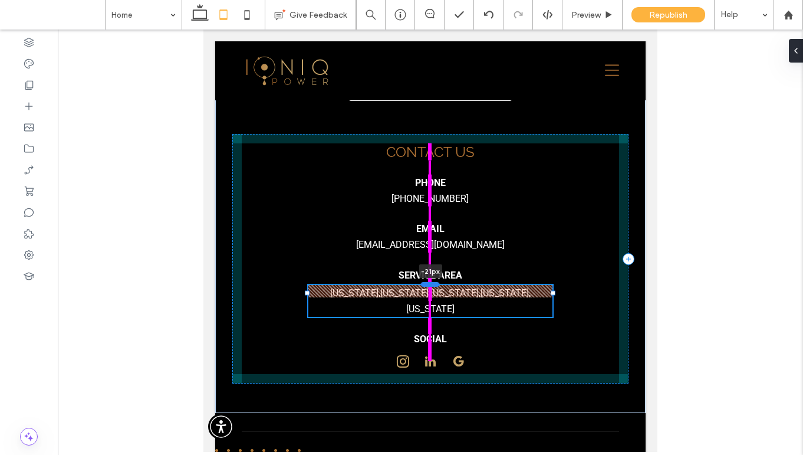
click at [432, 285] on div at bounding box center [430, 284] width 19 height 5
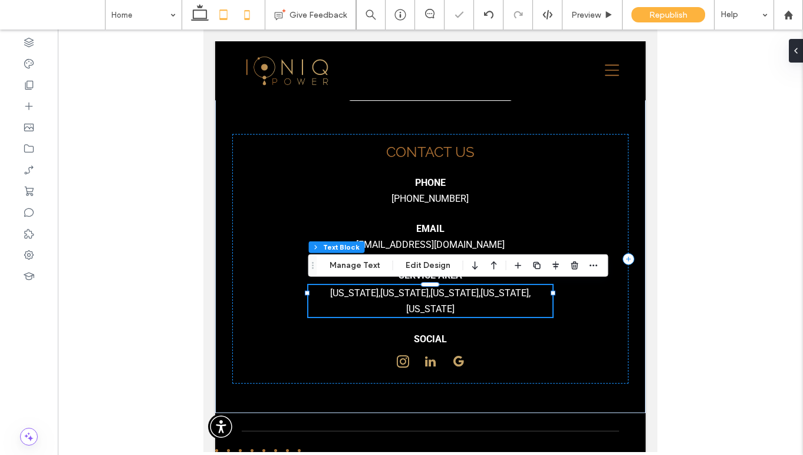
click at [250, 17] on icon at bounding box center [247, 15] width 24 height 24
type input "**"
type input "****"
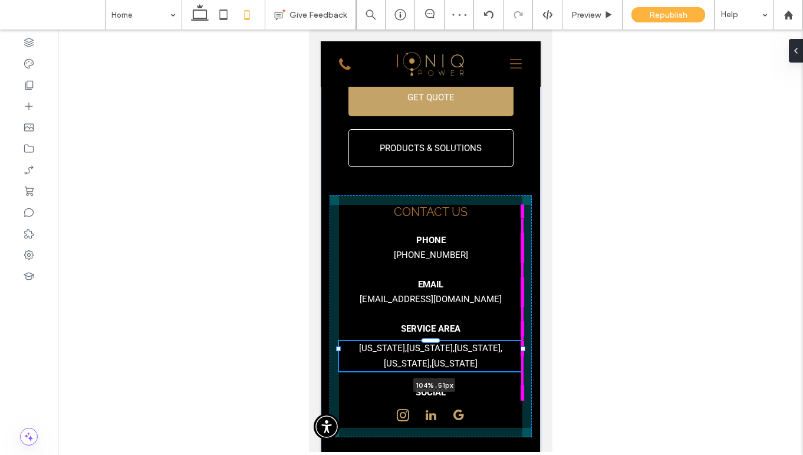
drag, startPoint x: 505, startPoint y: 282, endPoint x: 524, endPoint y: 278, distance: 19.8
click at [524, 278] on div "GET QUOTE PRODUCTS & SOLUTIONS Contact Us Phone 916-866-8861 Email Ioniqpower1@…" at bounding box center [430, 216] width 220 height 499
type input "***"
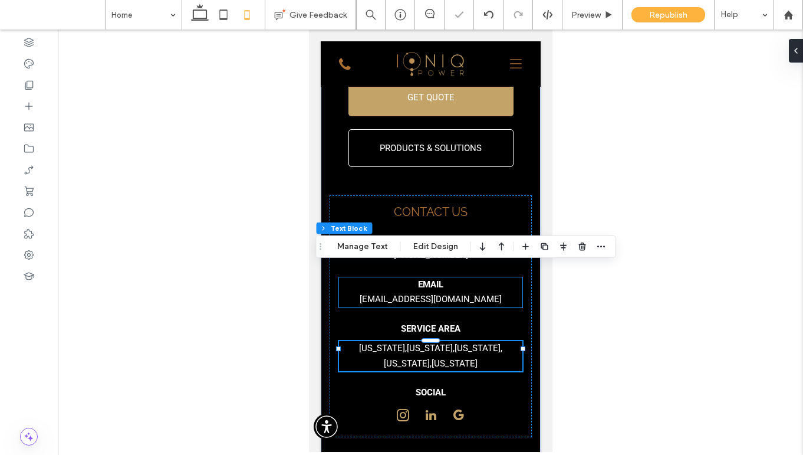
click at [507, 277] on p "Email" at bounding box center [429, 284] width 183 height 15
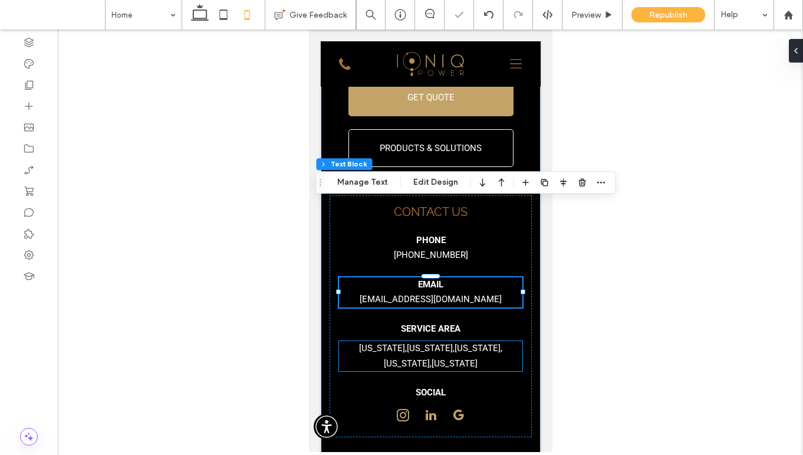
click at [454, 343] on link "Arizona" at bounding box center [477, 348] width 46 height 11
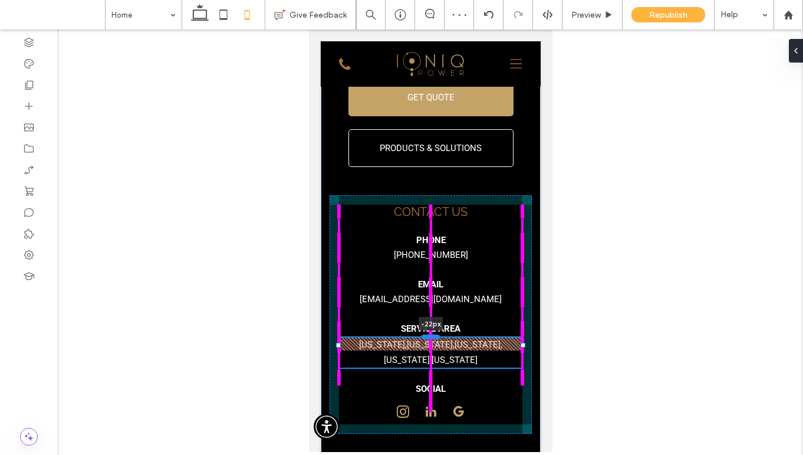
click at [433, 334] on div at bounding box center [430, 336] width 19 height 5
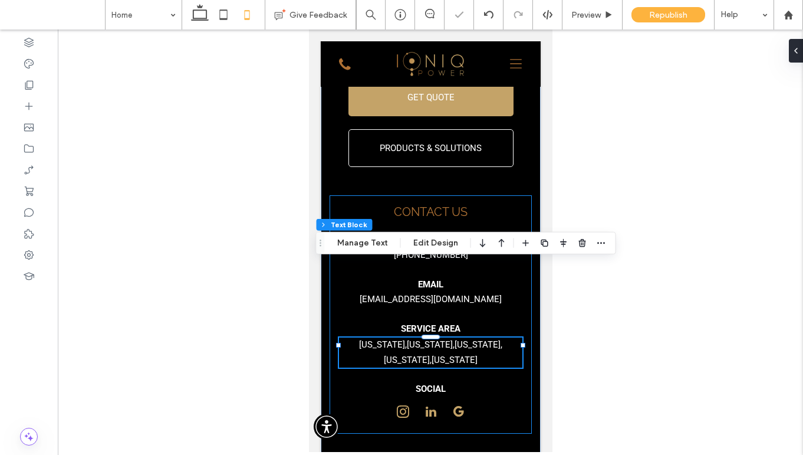
click at [514, 195] on div "Contact Us Phone 916-866-8861 Email Ioniqpower1@ioniqpower.com SERVICE AREA Cal…" at bounding box center [430, 314] width 202 height 238
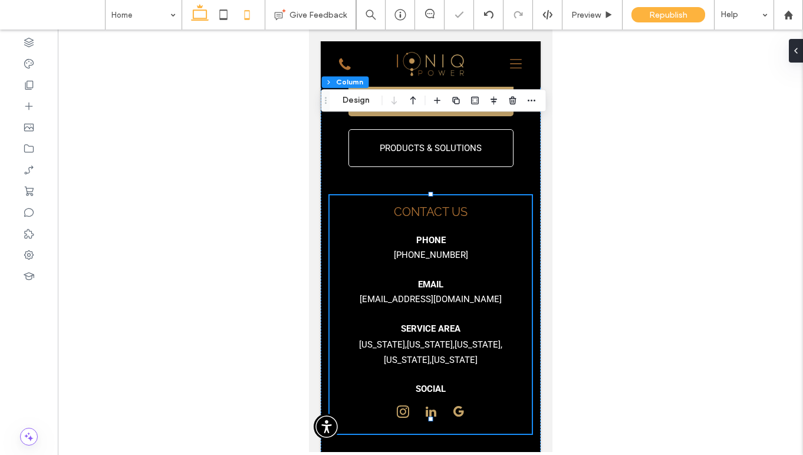
click at [189, 6] on icon at bounding box center [200, 15] width 24 height 24
type input "**"
type input "***"
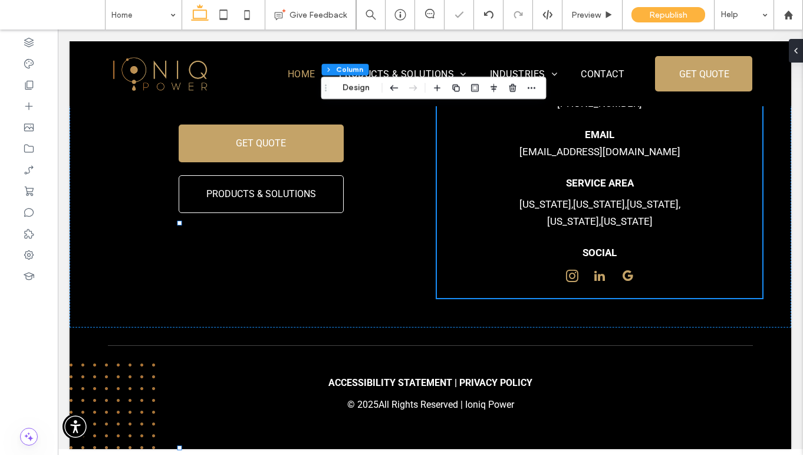
scroll to position [3235, 0]
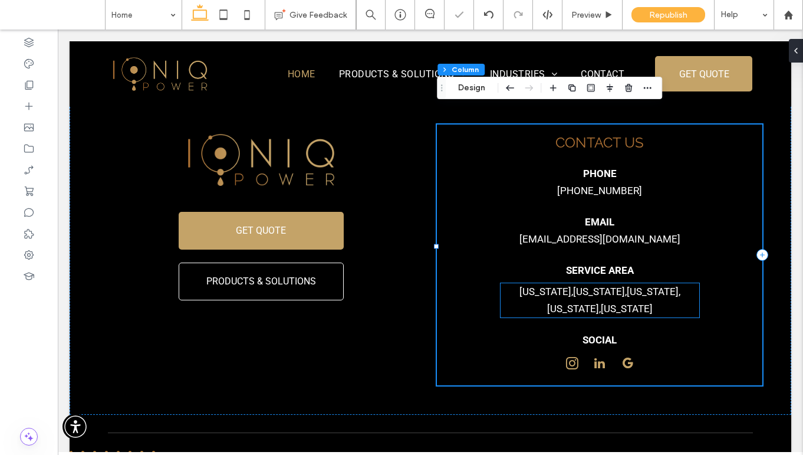
click at [627, 285] on link "Arizona" at bounding box center [653, 291] width 52 height 12
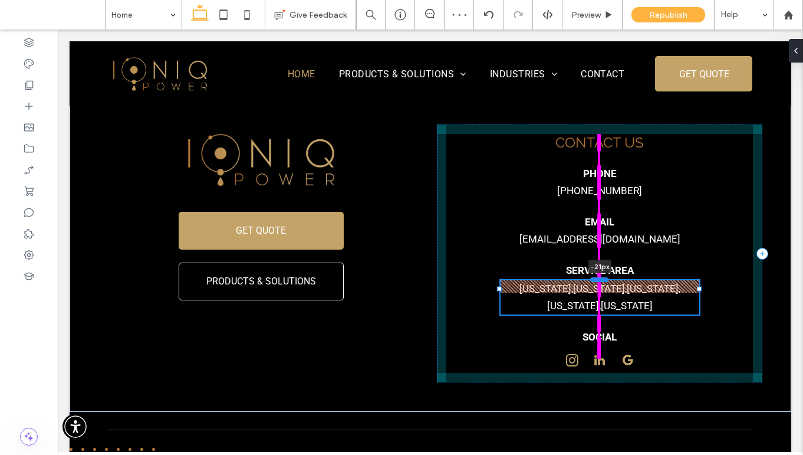
click at [601, 277] on div at bounding box center [599, 279] width 19 height 5
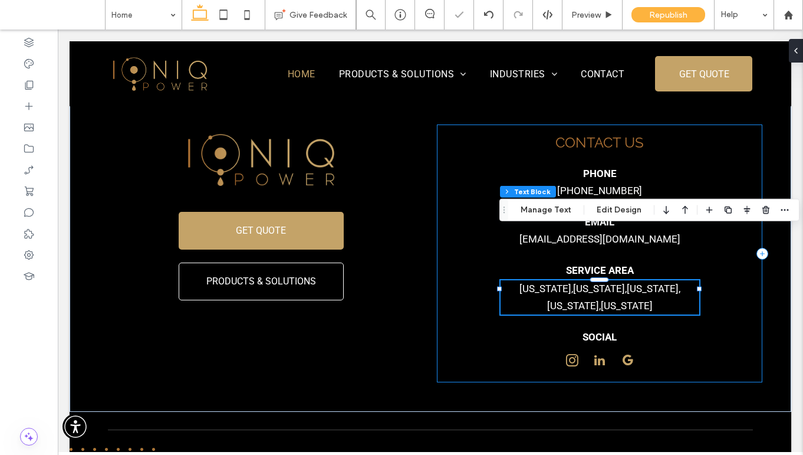
click at [710, 249] on div "Contact Us Phone 916-866-8861 Email Ioniqpower1@ioniqpower.com SERVICE AREA Cal…" at bounding box center [599, 253] width 325 height 258
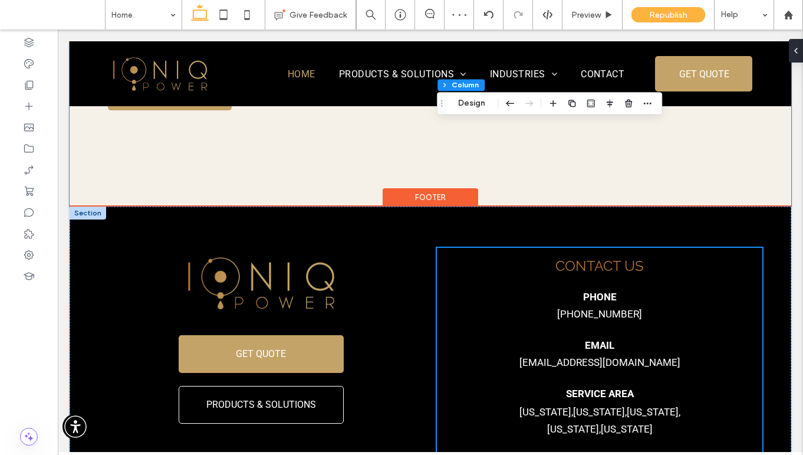
scroll to position [3251, 0]
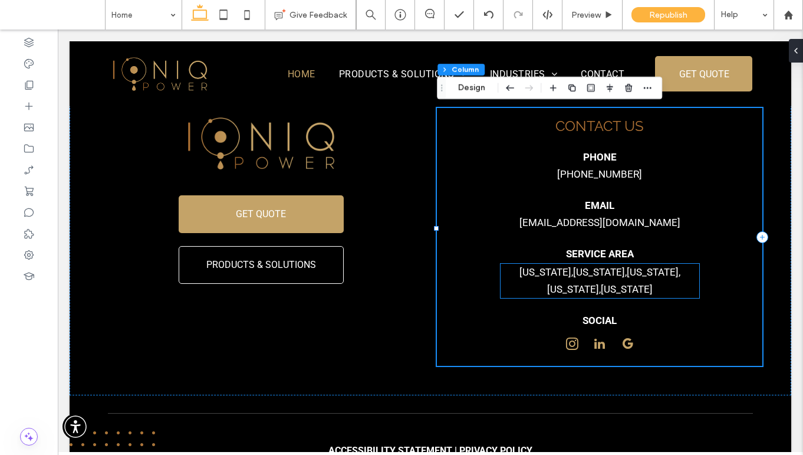
click at [653, 283] on link "Utah" at bounding box center [627, 289] width 52 height 12
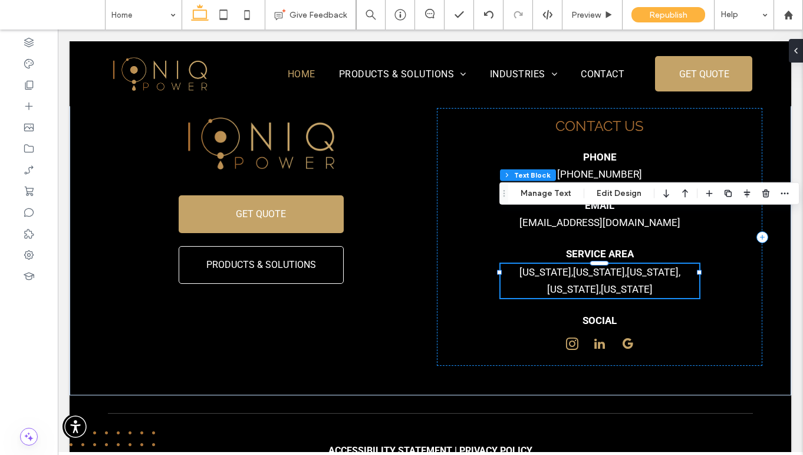
click at [669, 264] on div "California , Oregon , Arizona , Nevada , Utah" at bounding box center [600, 281] width 199 height 34
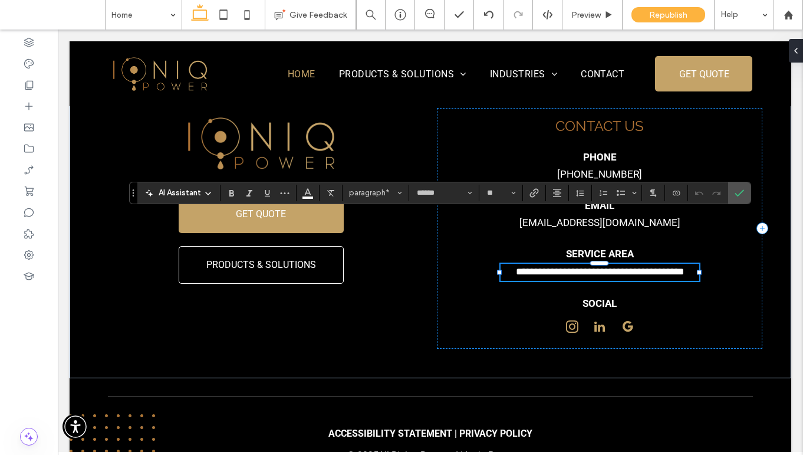
click at [668, 266] on span "*" at bounding box center [664, 271] width 8 height 10
click at [667, 266] on span "*" at bounding box center [664, 271] width 8 height 10
click at [639, 266] on link "******" at bounding box center [645, 271] width 25 height 10
click at [735, 193] on icon "Confirm" at bounding box center [739, 192] width 9 height 9
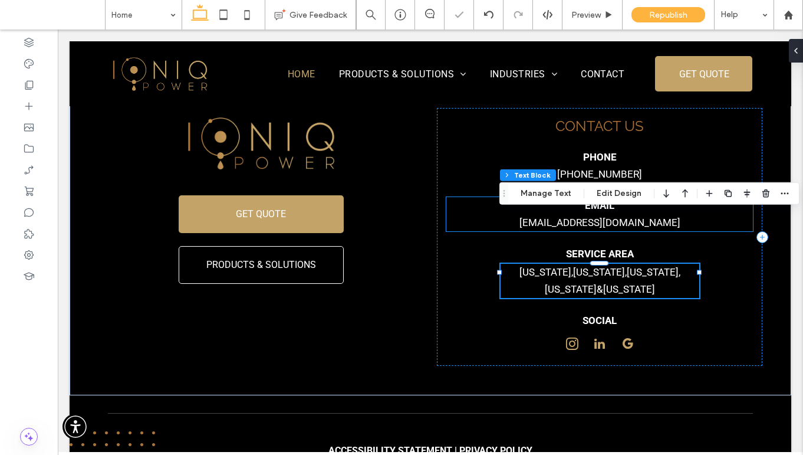
click at [729, 197] on p "Email" at bounding box center [599, 205] width 307 height 17
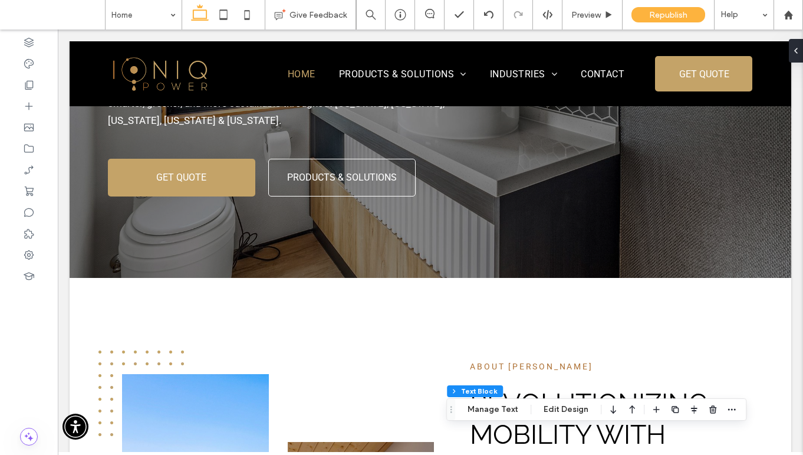
scroll to position [0, 0]
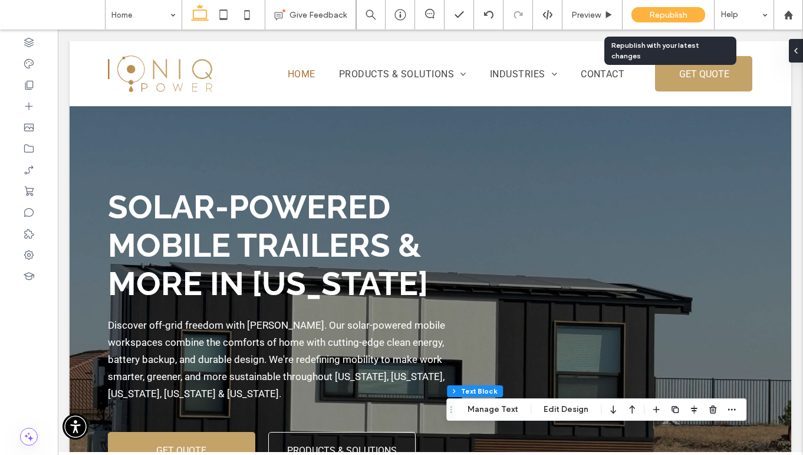
click at [654, 14] on span "Republish" at bounding box center [668, 15] width 38 height 10
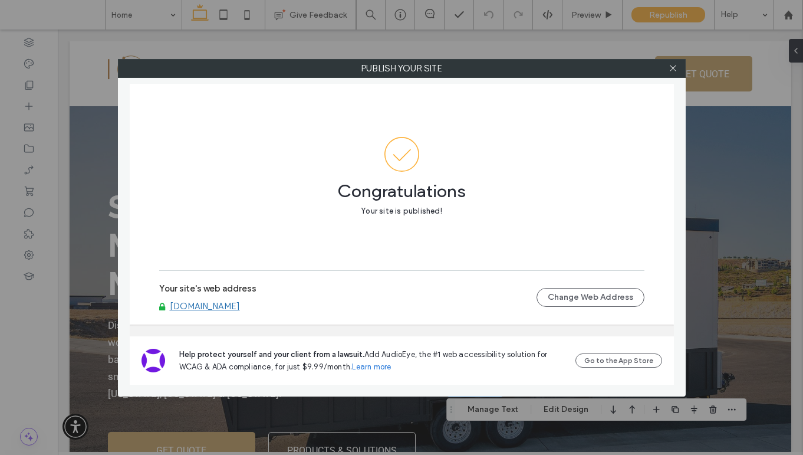
click at [212, 305] on link "[DOMAIN_NAME]" at bounding box center [205, 306] width 70 height 11
